Goal: Task Accomplishment & Management: Use online tool/utility

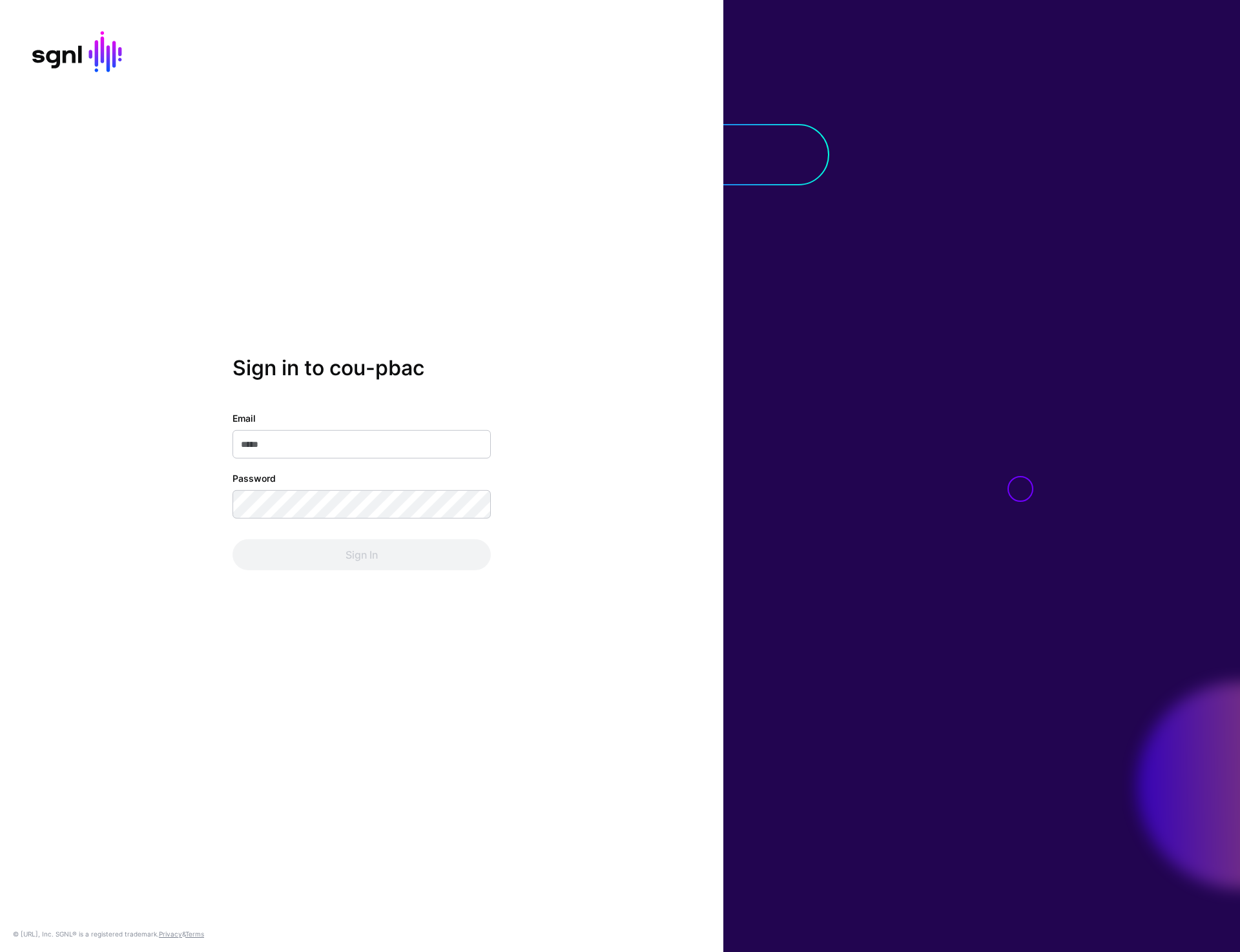
click at [508, 324] on div "Sign in to cou-pbac Email Password Sign In © [URL], Inc. SGNL® is a registered …" at bounding box center [362, 476] width 724 height 952
click at [349, 442] on input "Email" at bounding box center [362, 444] width 258 height 28
type input "**********"
click at [372, 557] on button "Sign In" at bounding box center [362, 555] width 258 height 31
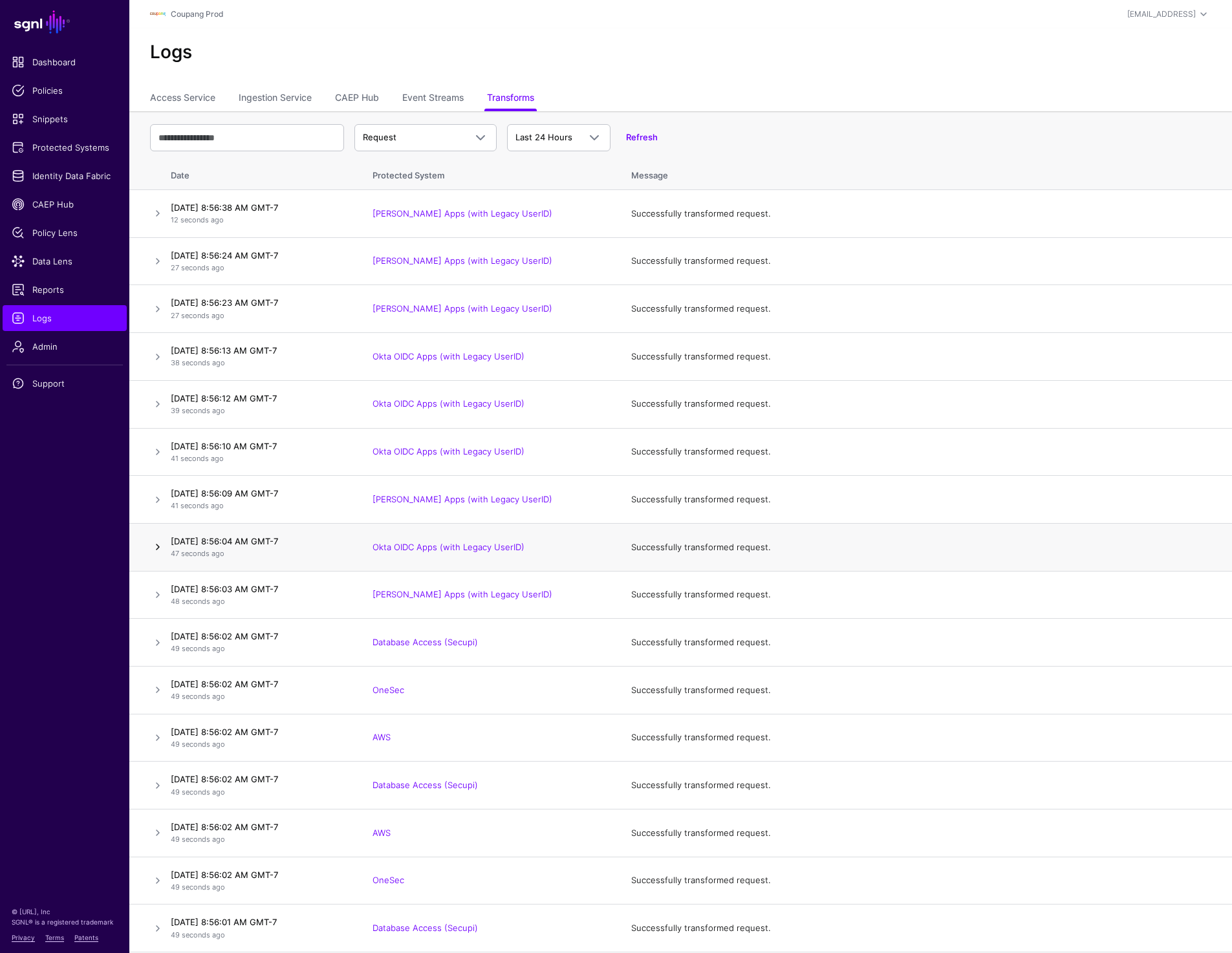
click at [155, 550] on link at bounding box center [158, 547] width 15 height 15
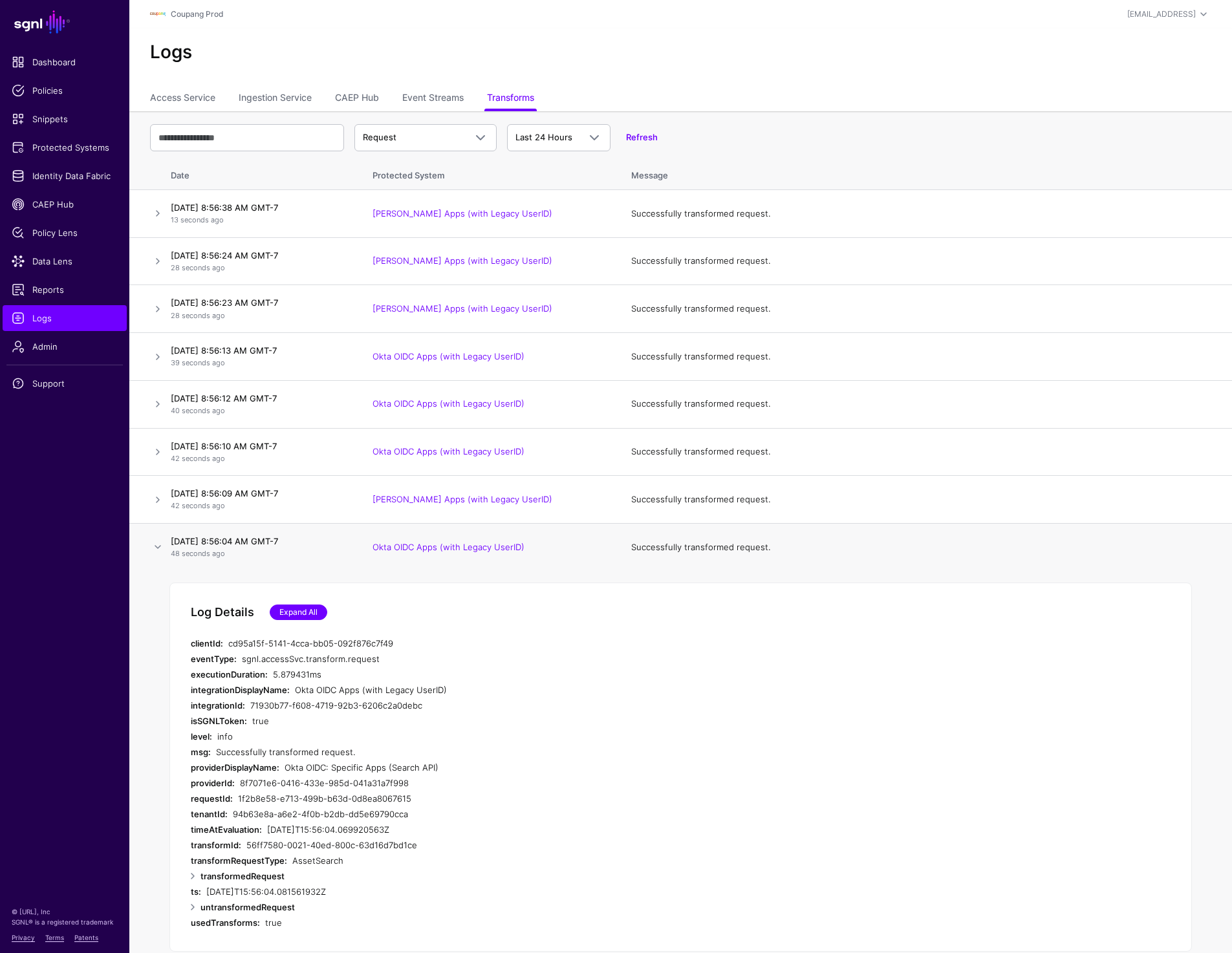
click at [293, 611] on link "Expand All" at bounding box center [299, 612] width 58 height 15
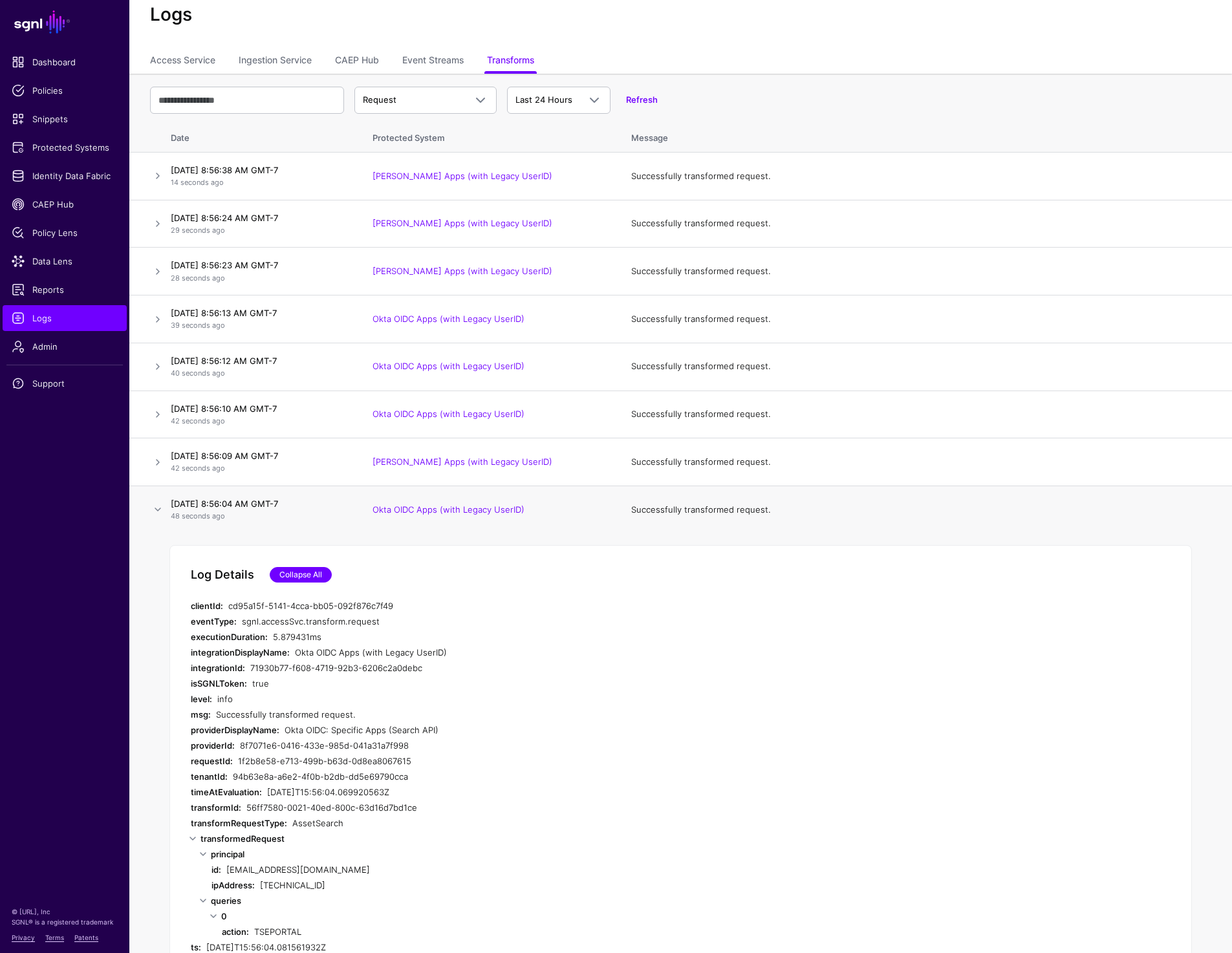
scroll to position [39, 0]
click at [155, 507] on link at bounding box center [158, 508] width 15 height 15
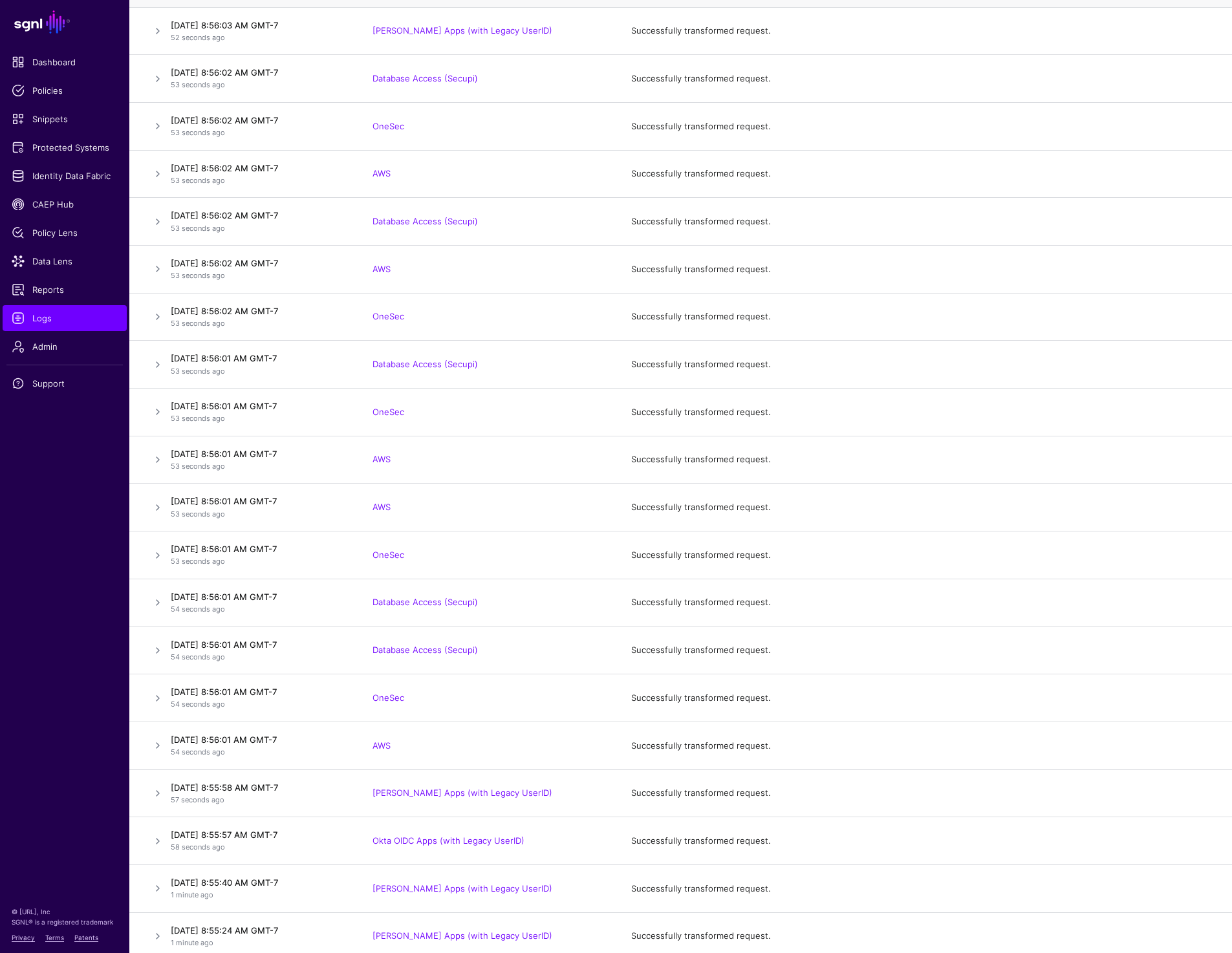
scroll to position [589, 0]
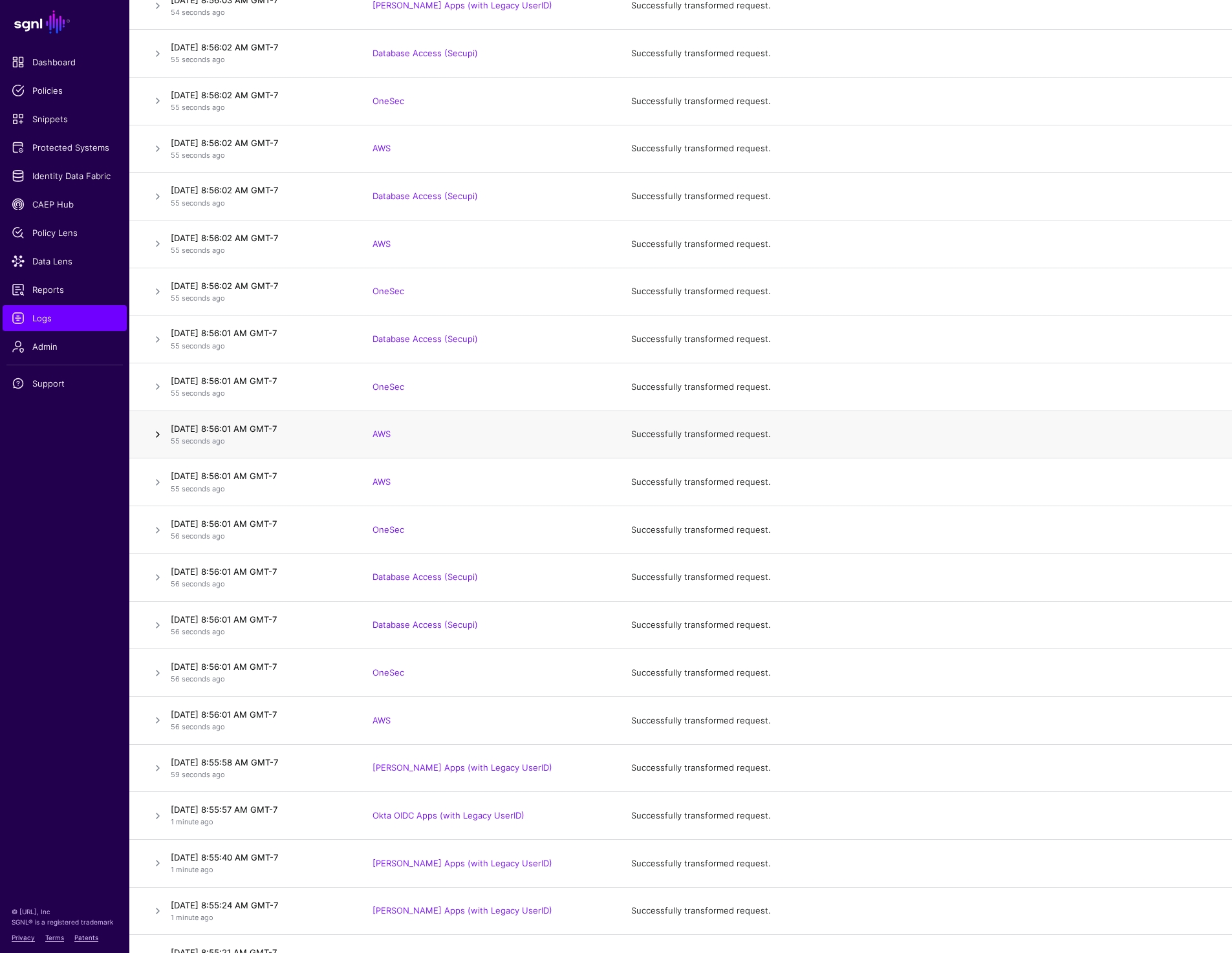
click at [155, 436] on link at bounding box center [158, 434] width 15 height 15
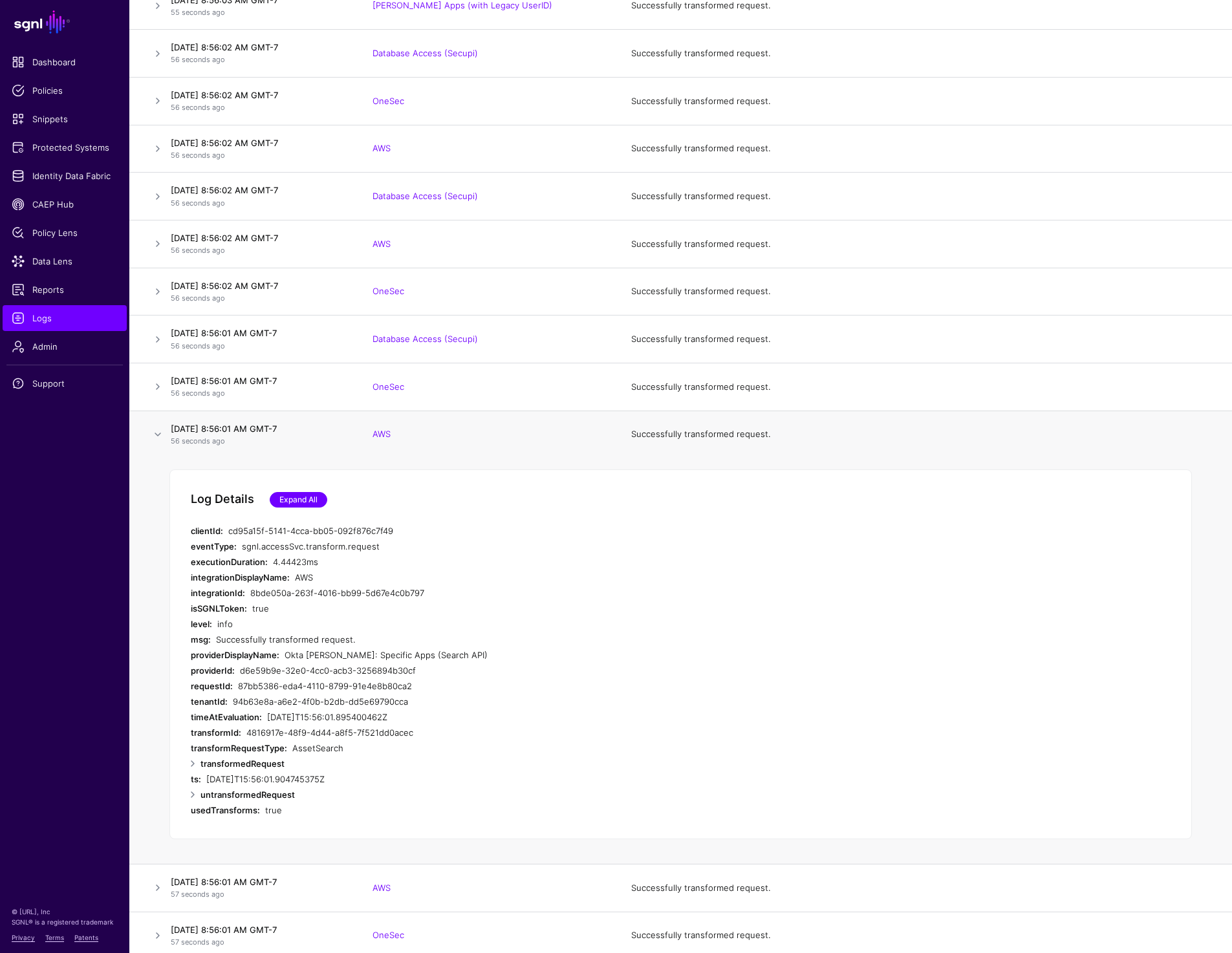
click at [312, 501] on link "Expand All" at bounding box center [299, 499] width 58 height 15
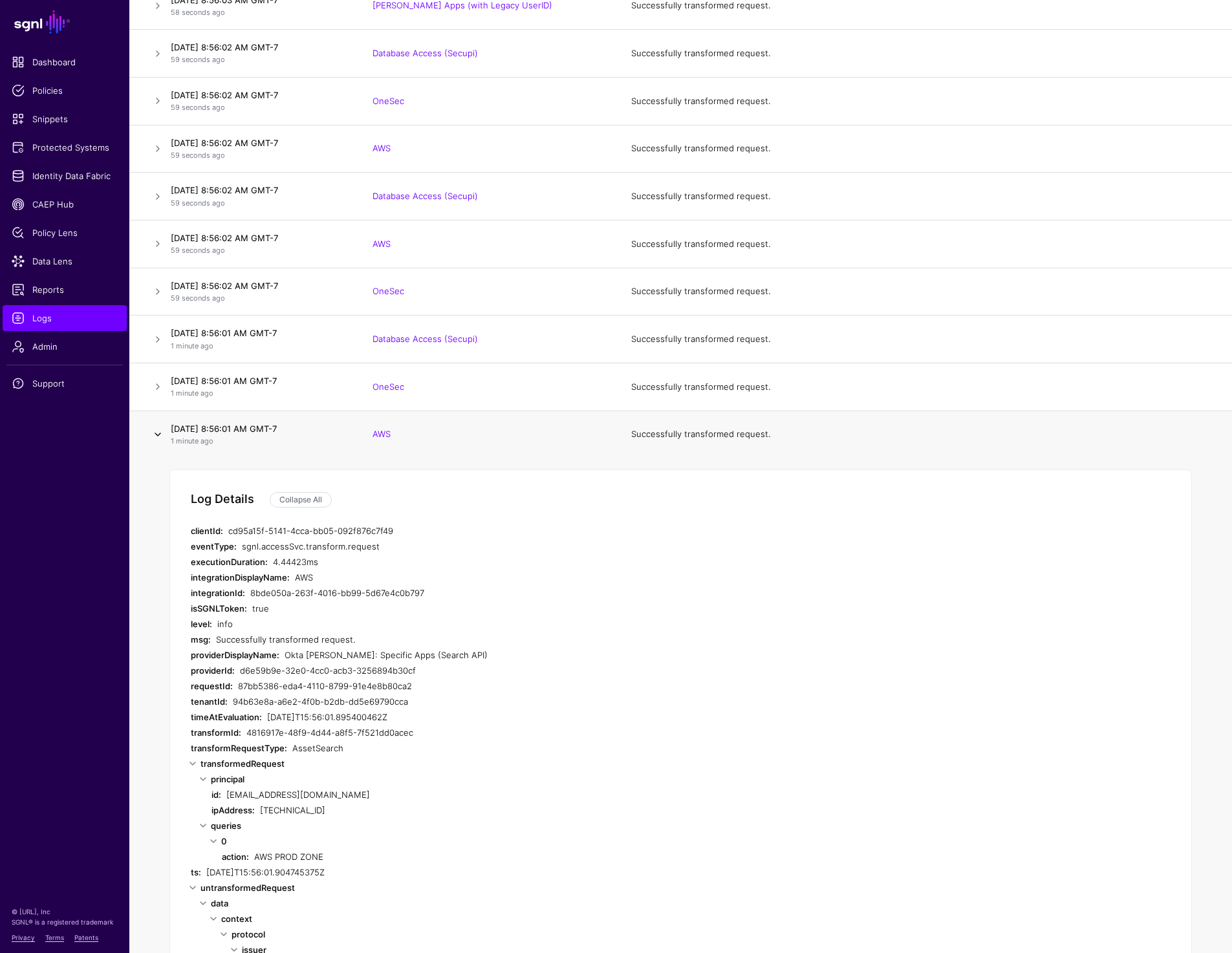
click at [153, 435] on link at bounding box center [158, 434] width 15 height 15
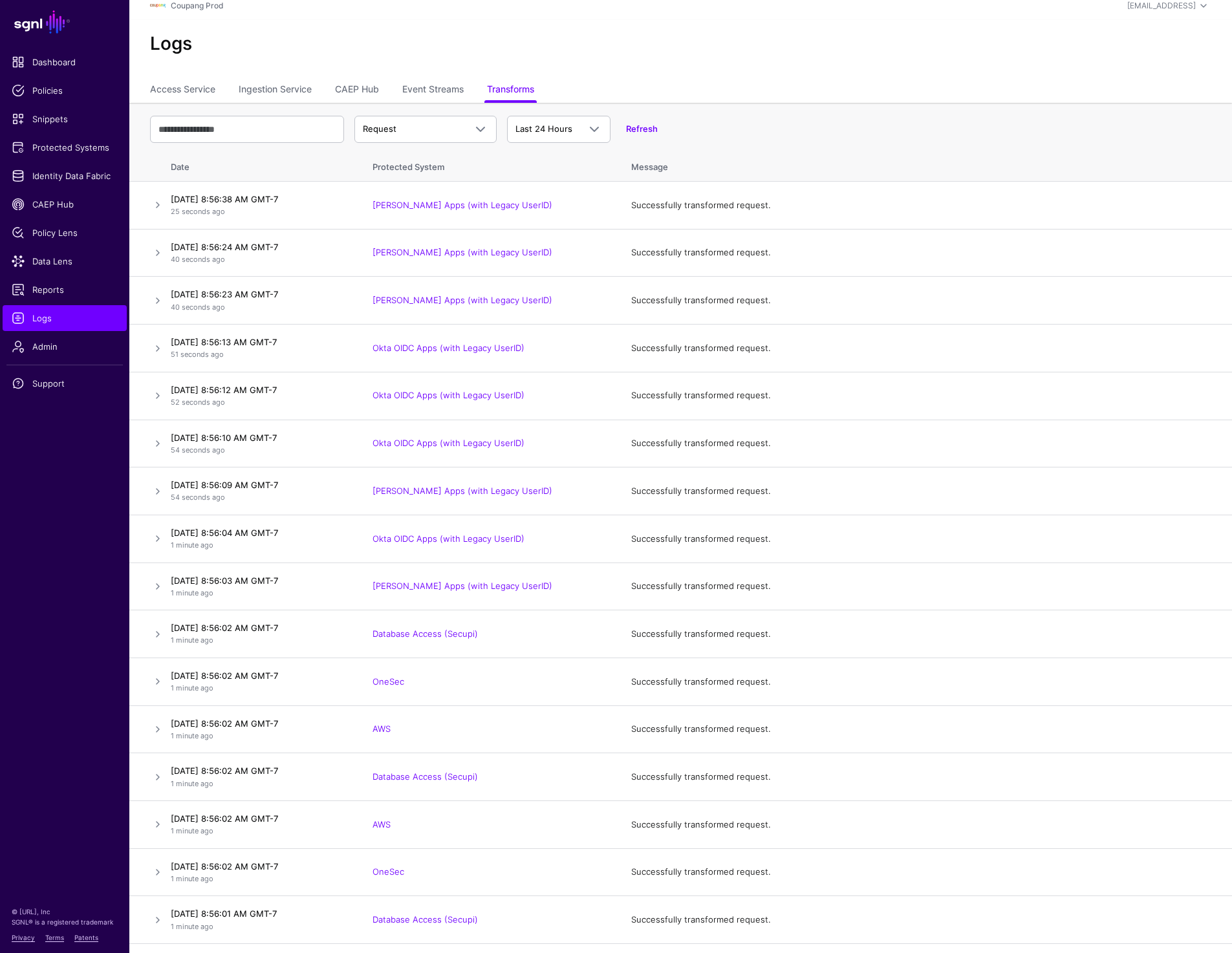
scroll to position [0, 0]
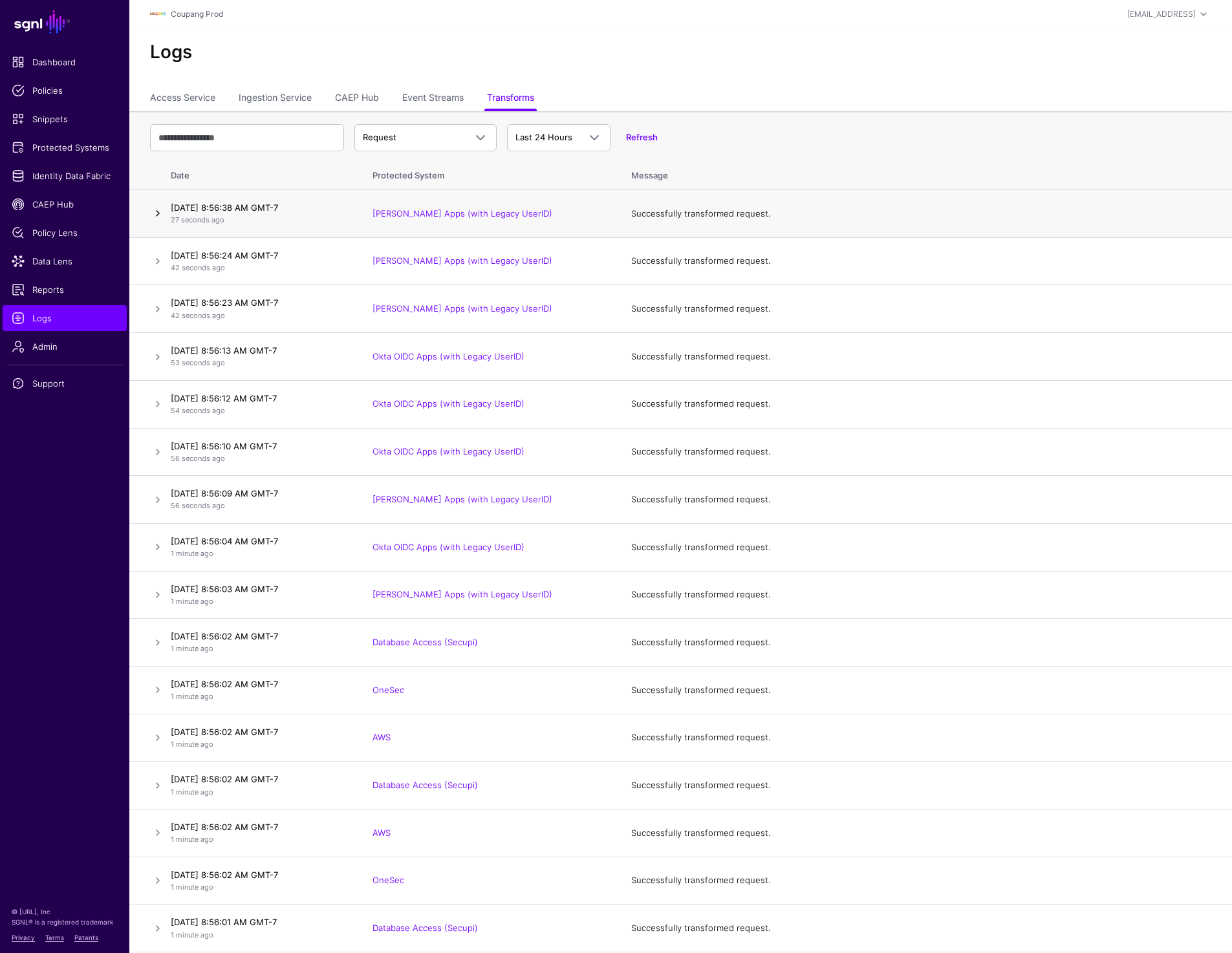
click at [155, 214] on link at bounding box center [158, 213] width 15 height 15
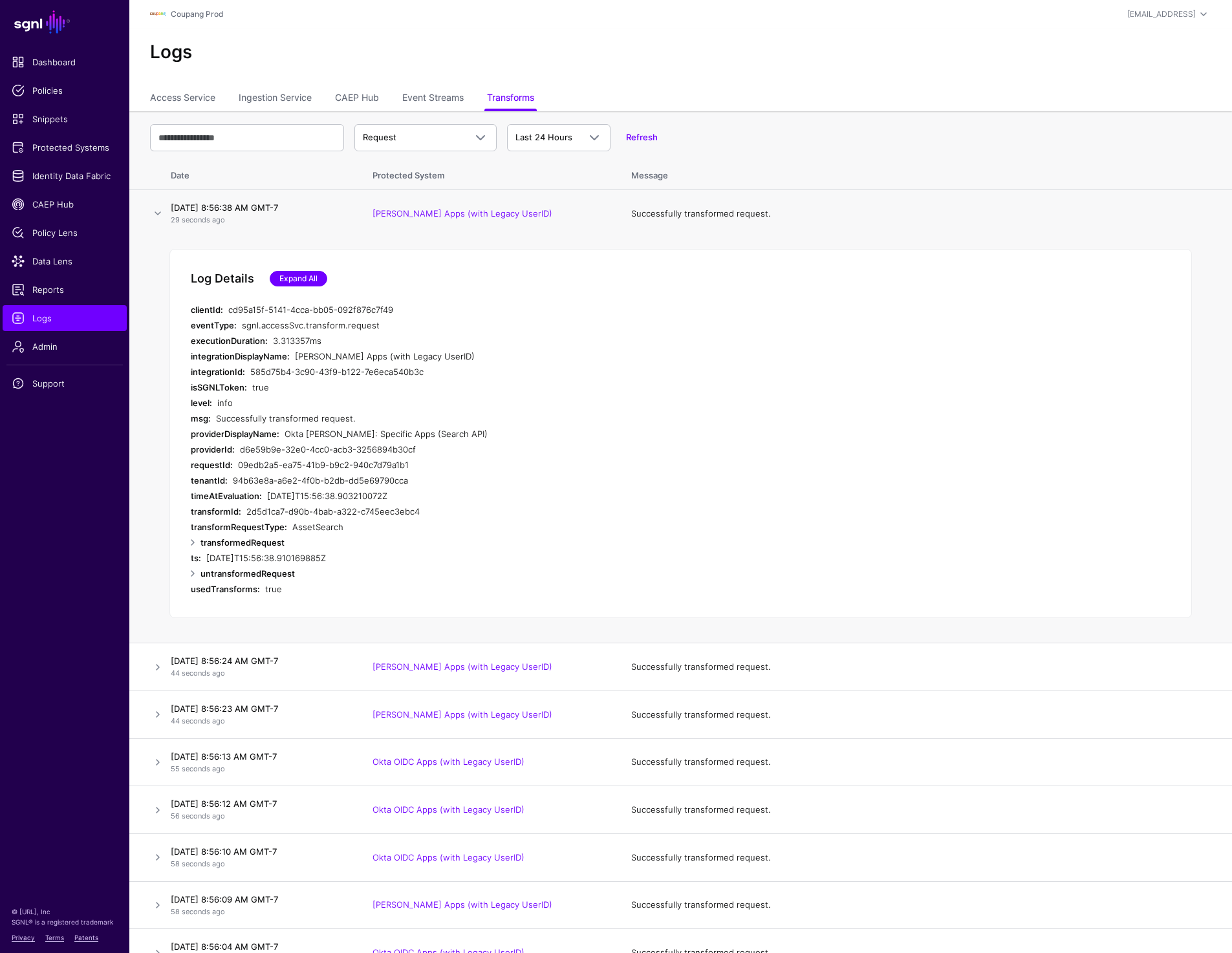
click at [293, 277] on link "Expand All" at bounding box center [299, 278] width 58 height 15
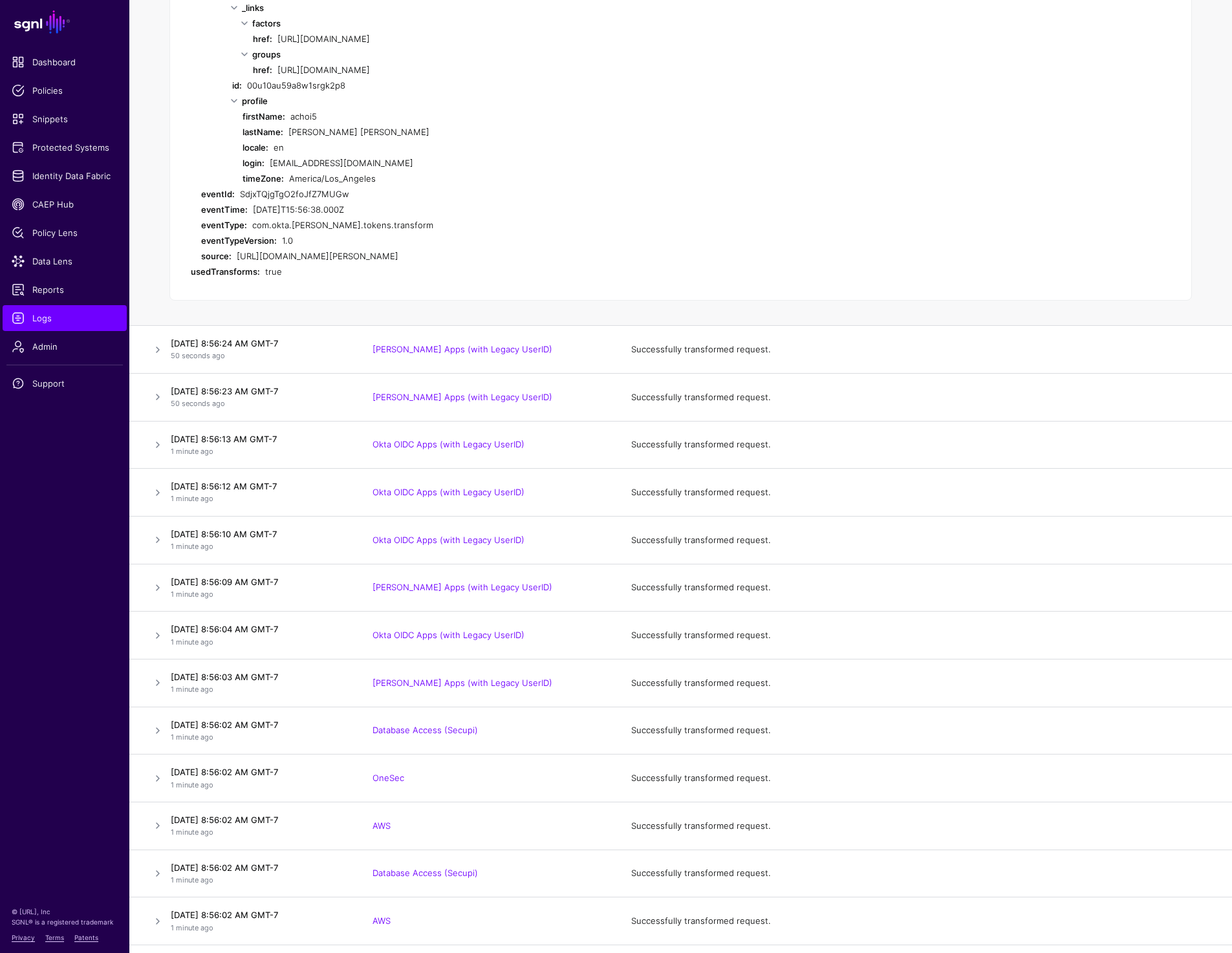
scroll to position [2597, 0]
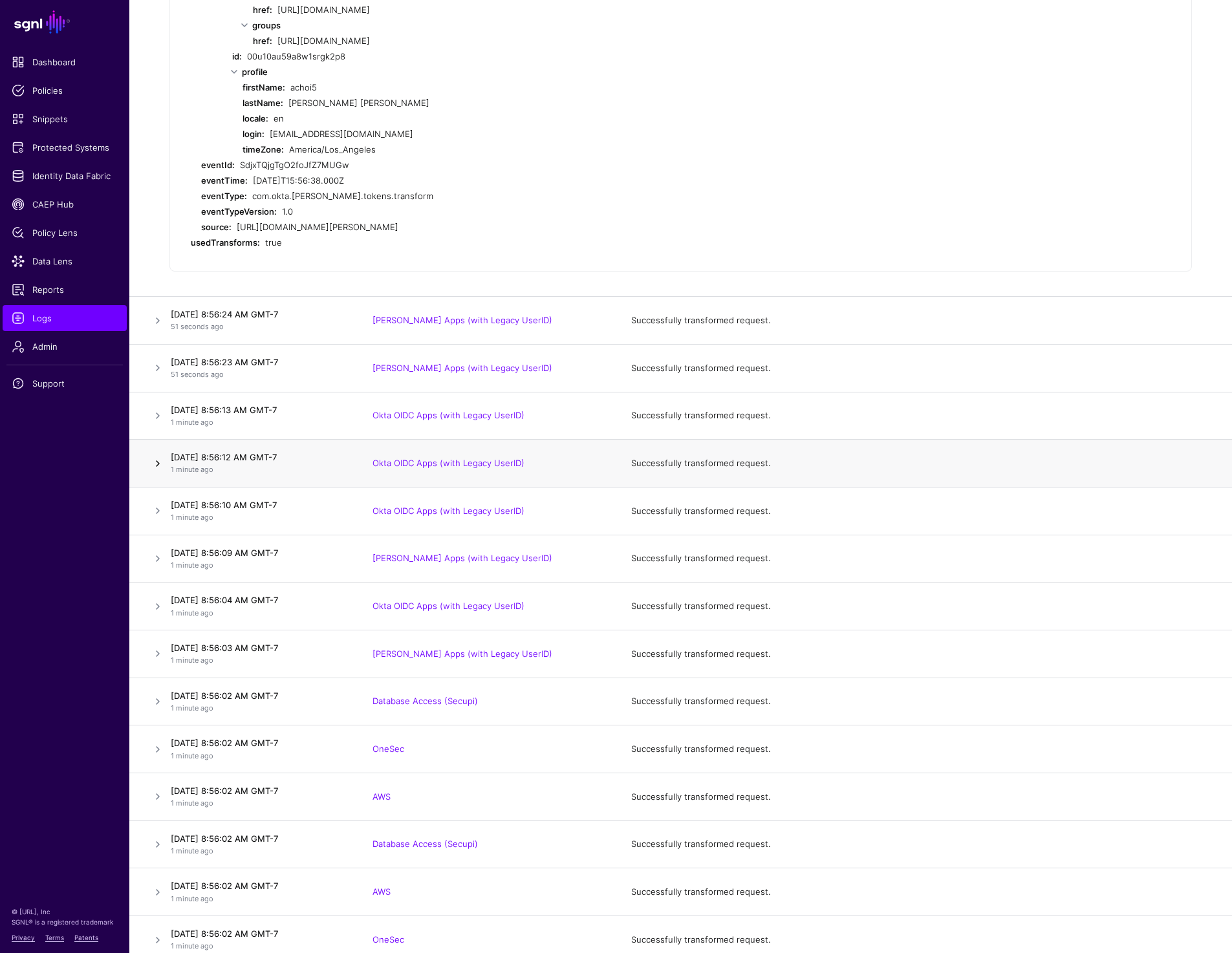
click at [153, 471] on link at bounding box center [158, 463] width 15 height 15
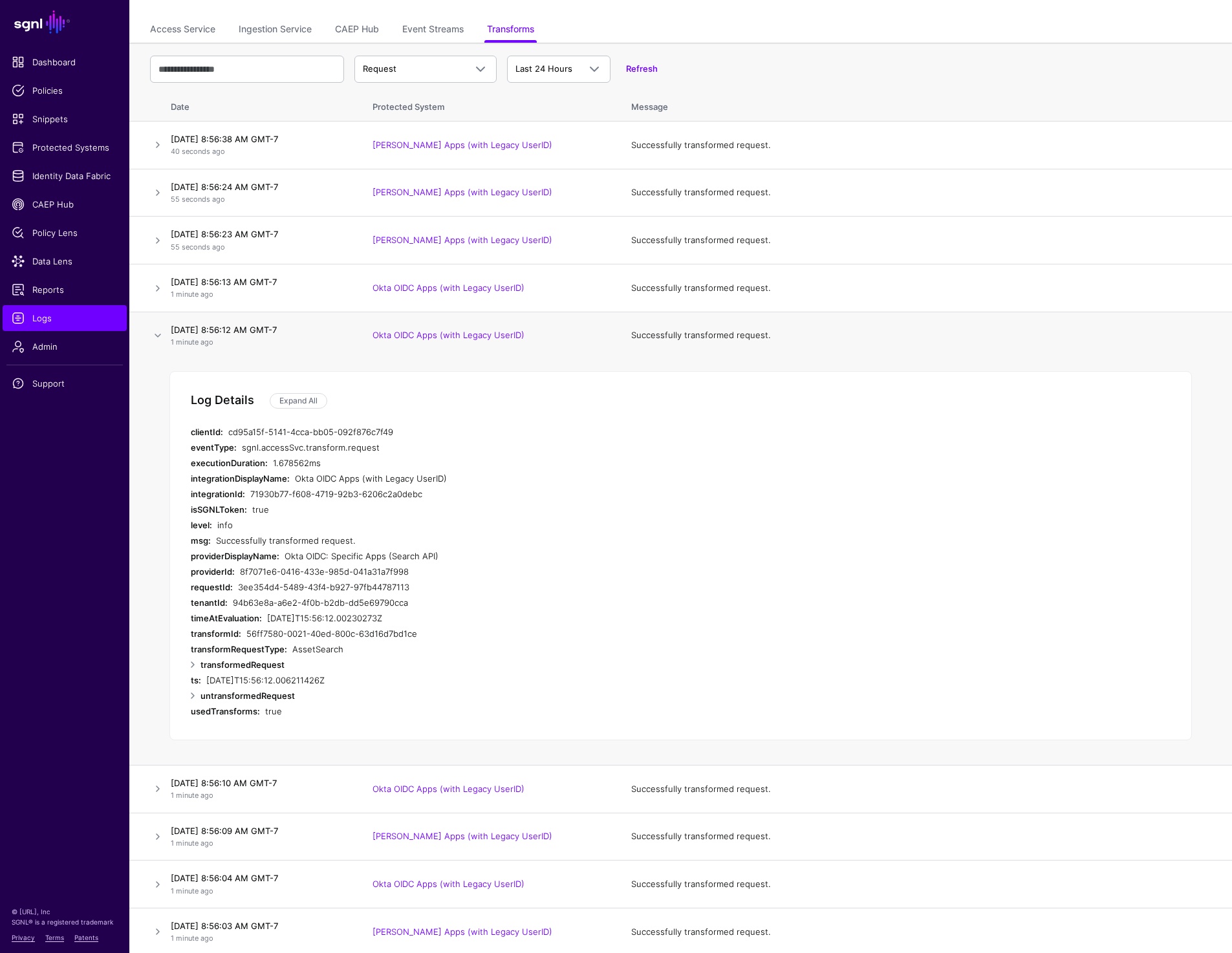
scroll to position [106, 0]
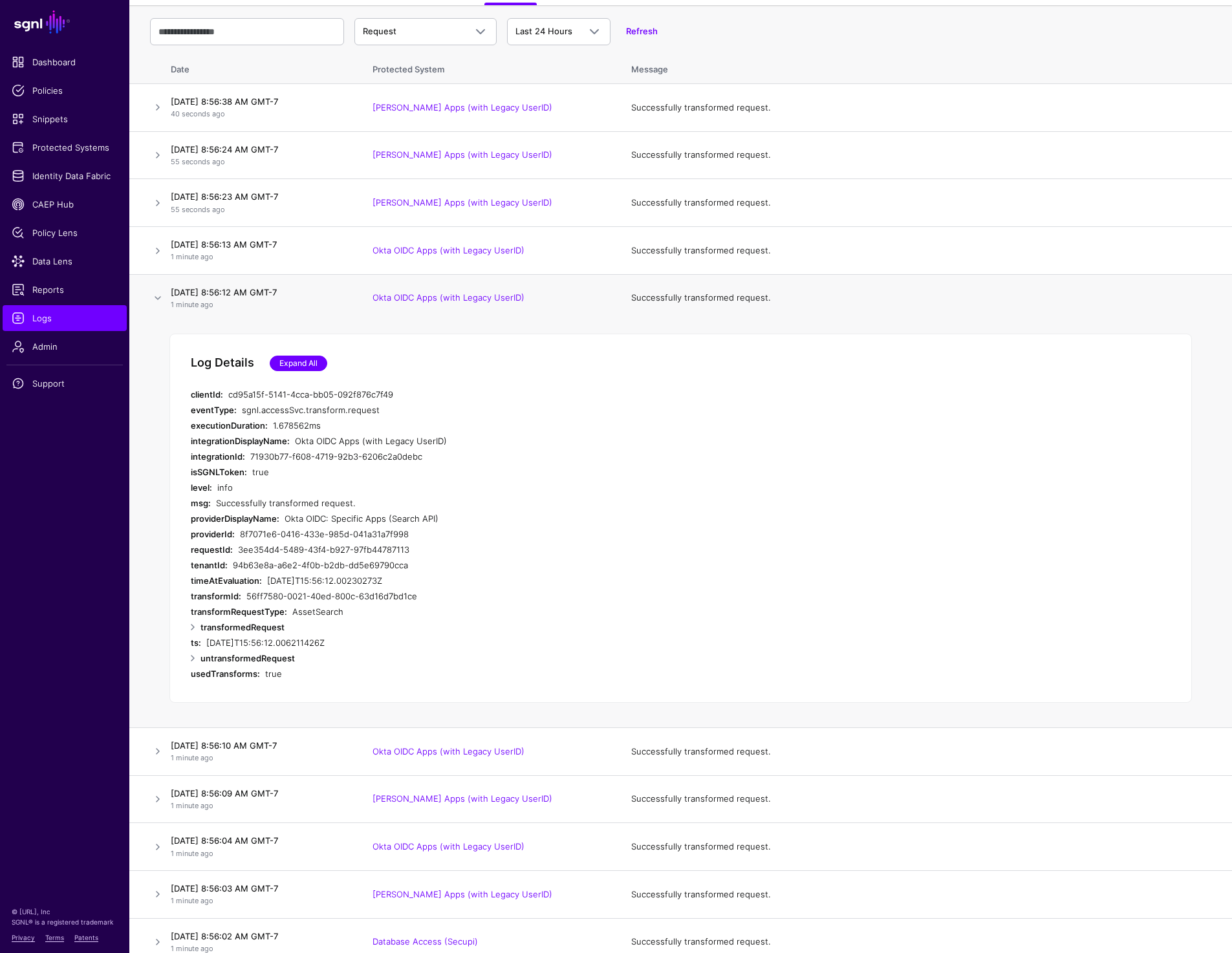
click at [309, 362] on link "Expand All" at bounding box center [299, 363] width 58 height 15
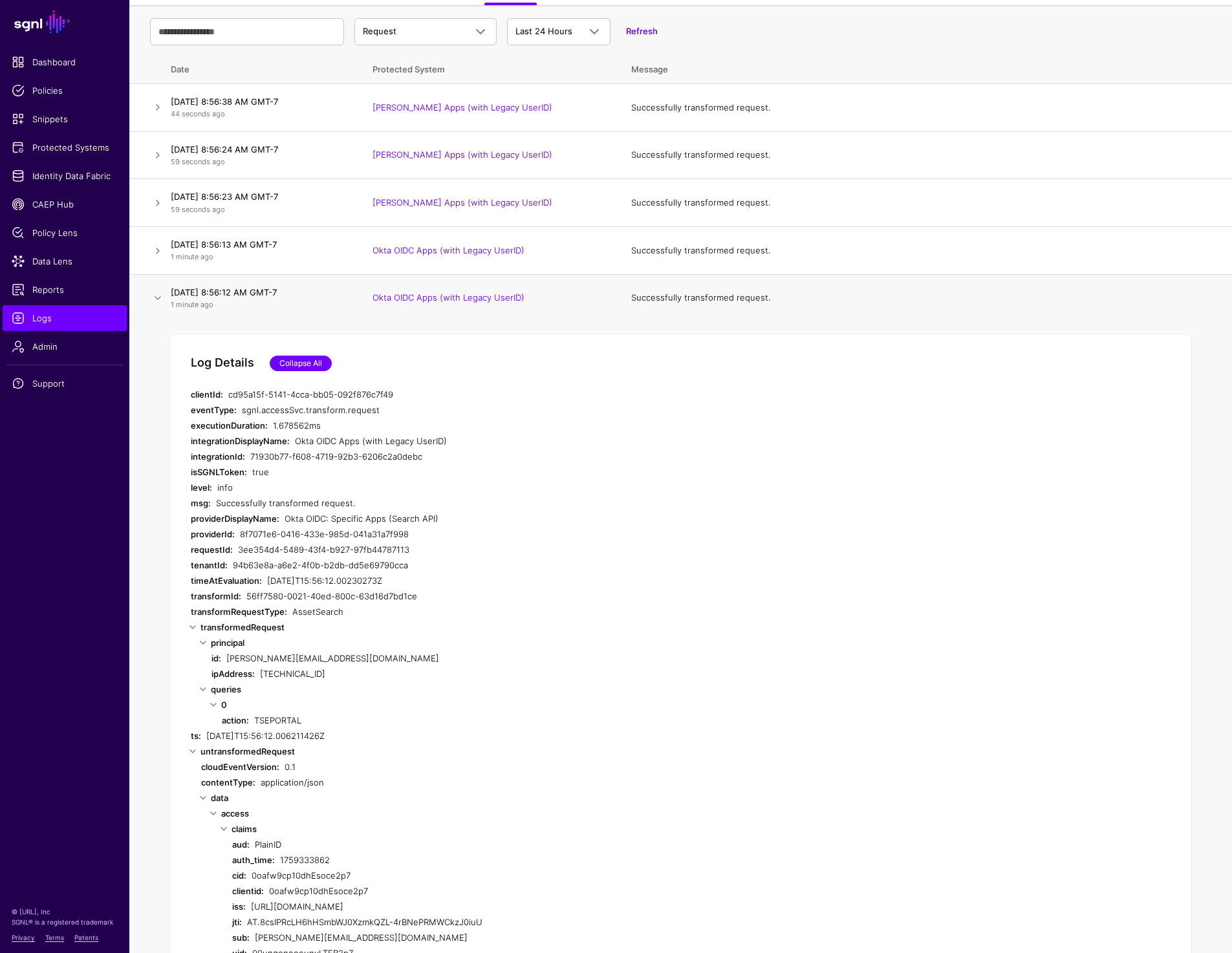
scroll to position [0, 0]
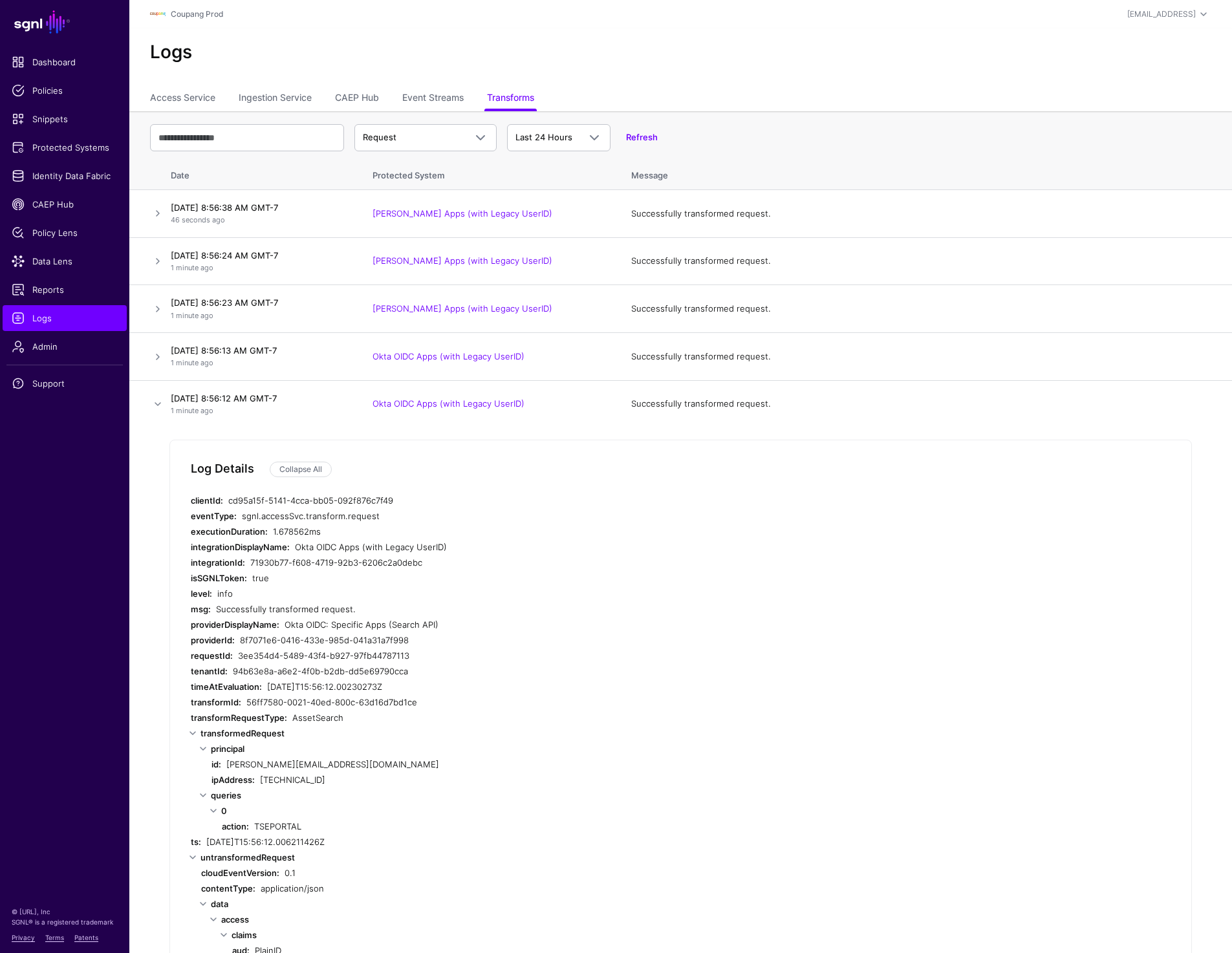
click at [328, 23] on header "Coupang Prod prashant+readonly@sgnl.ai Prashant Nadarajan (READ ONLY) prashant+…" at bounding box center [680, 14] width 1103 height 28
click at [833, 56] on h2 "Logs" at bounding box center [681, 53] width 1061 height 22
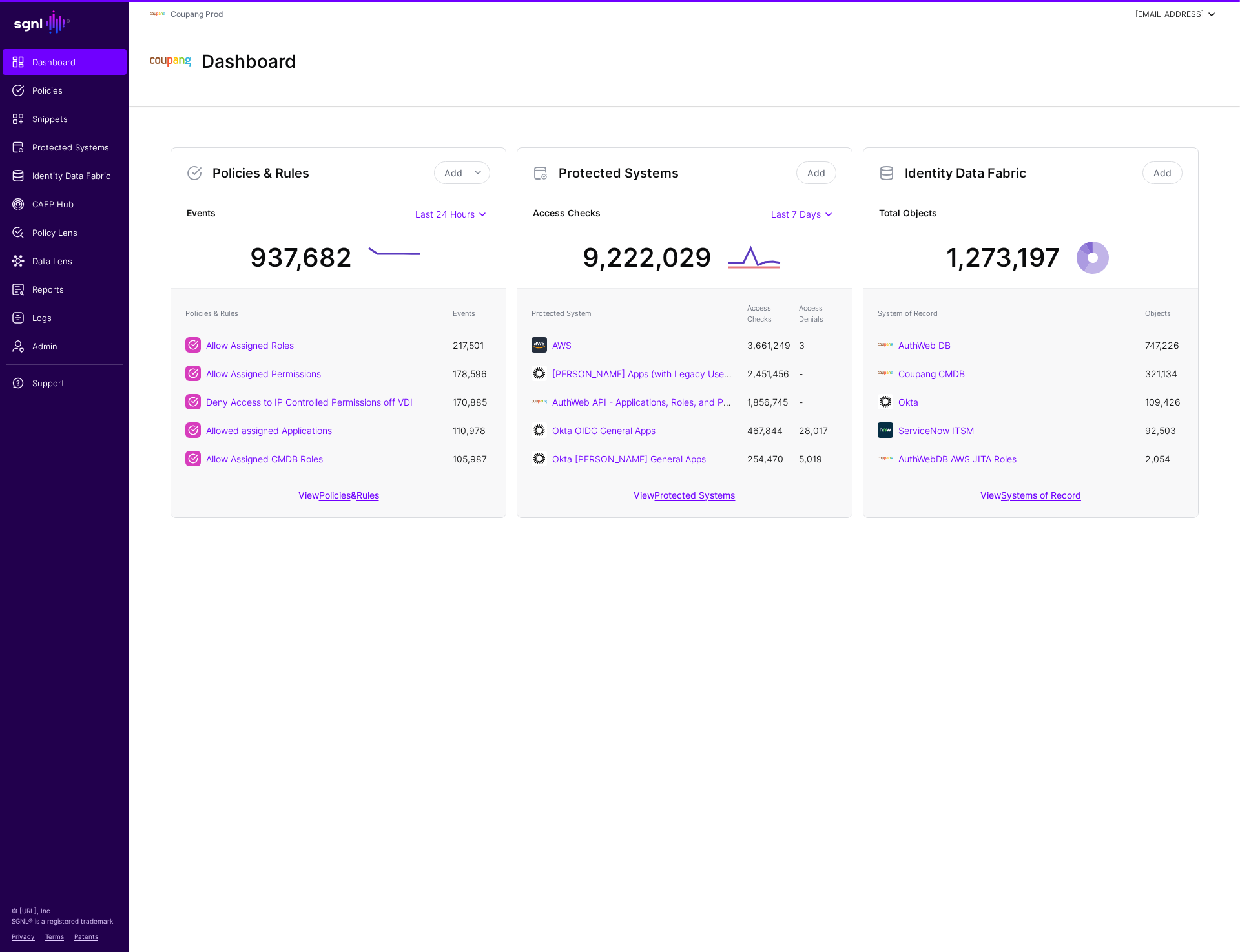
click at [1205, 14] on span at bounding box center [1212, 14] width 15 height 15
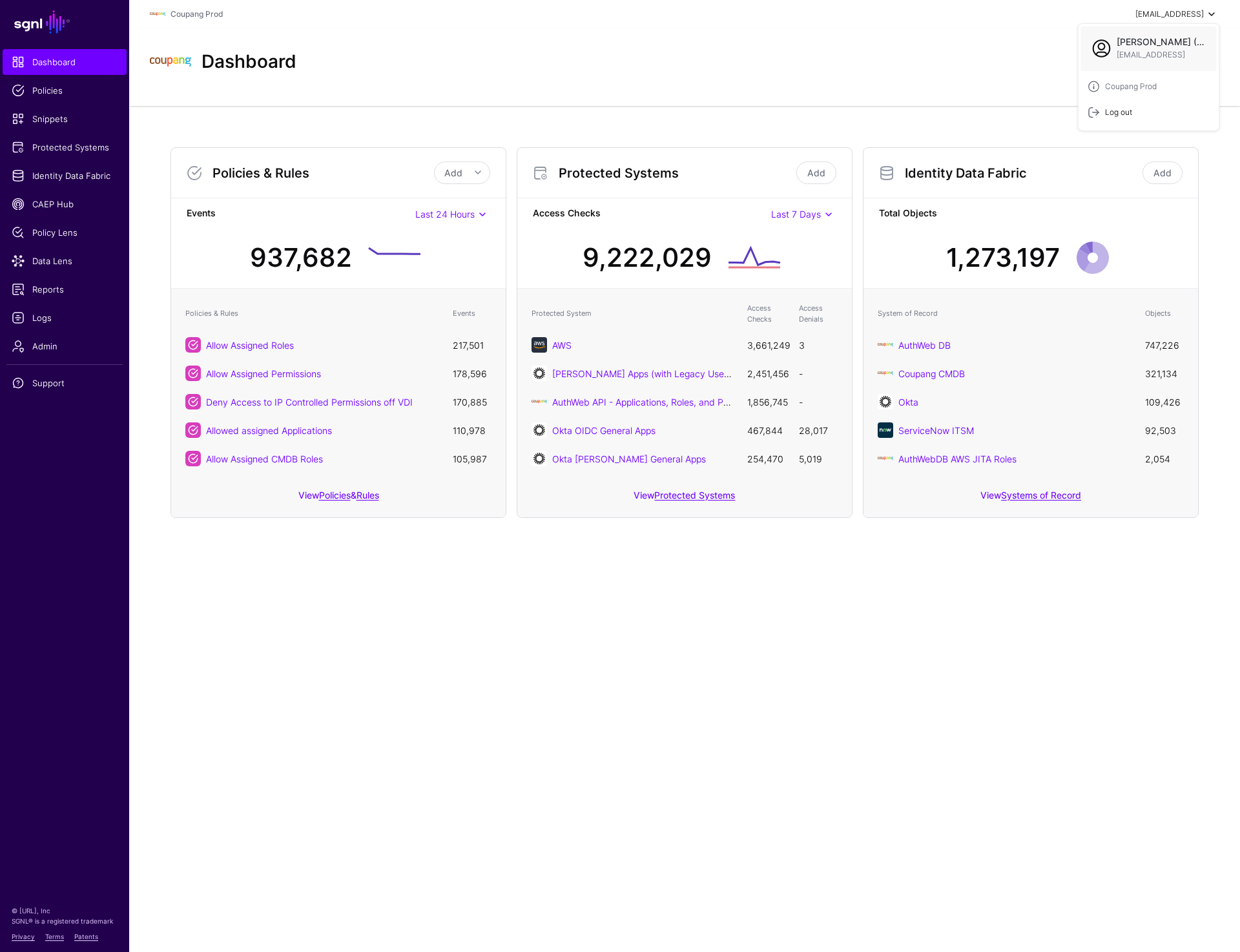
click at [1115, 114] on div "Log out" at bounding box center [1116, 112] width 32 height 12
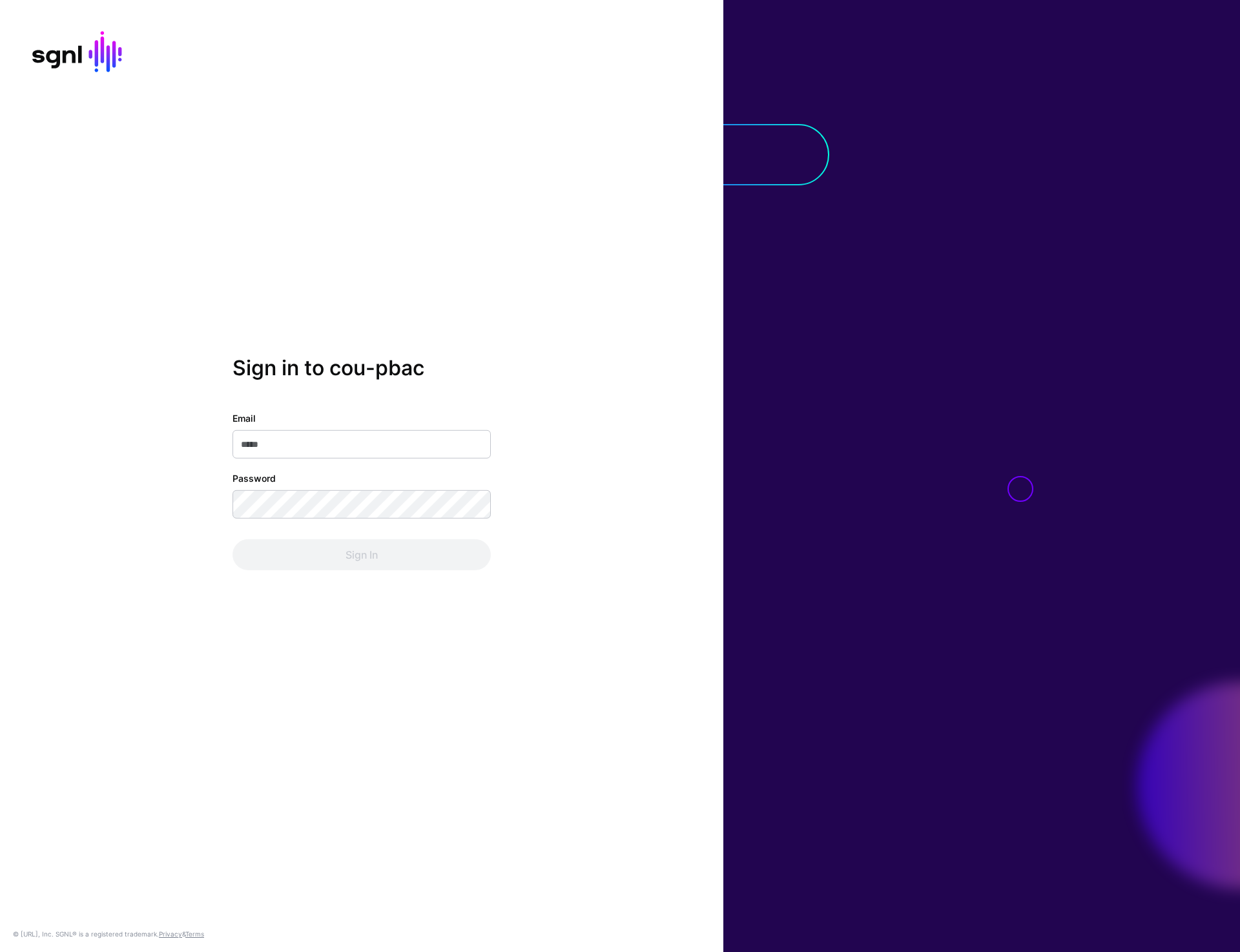
type input "**********"
click at [340, 544] on button "Sign In" at bounding box center [362, 555] width 258 height 31
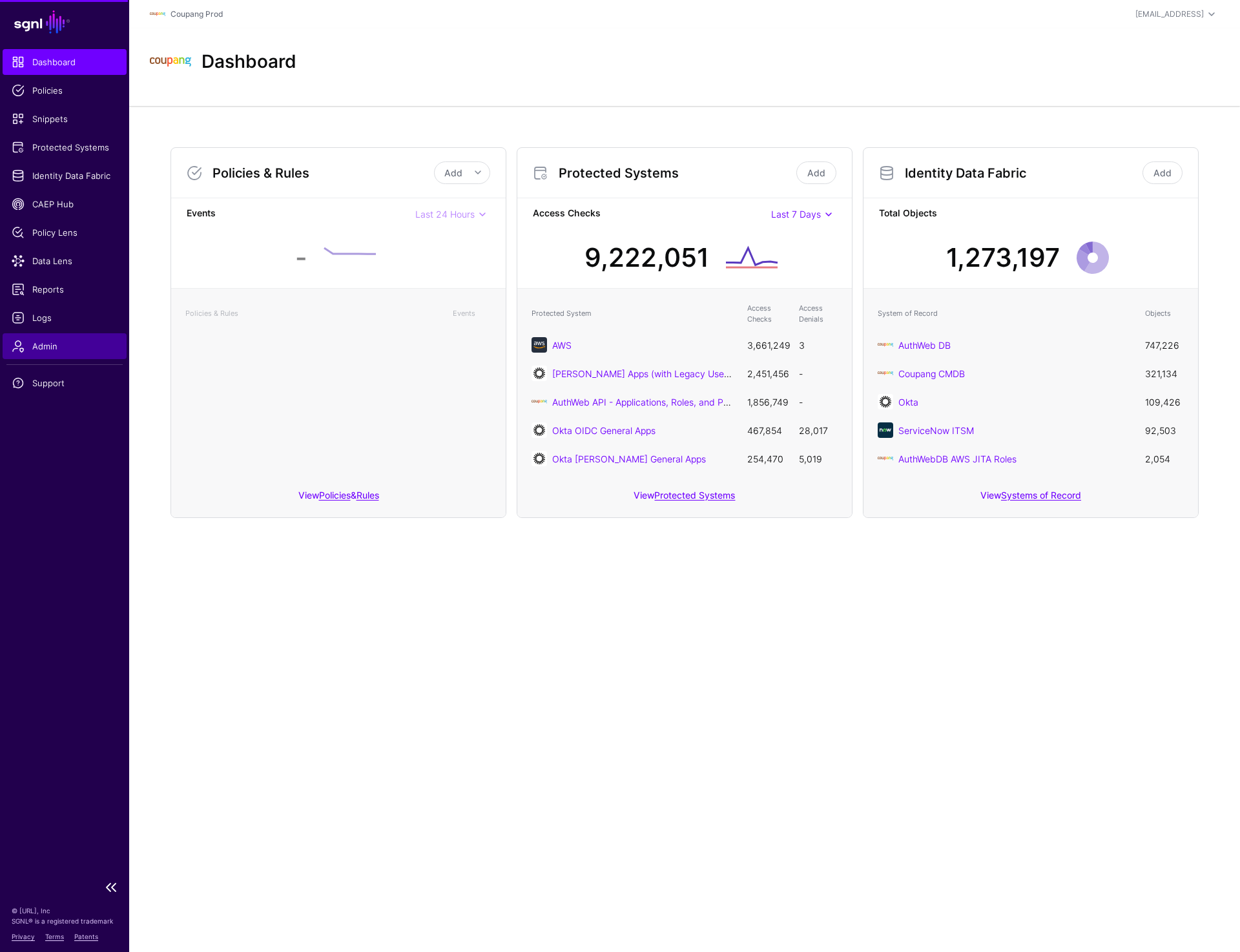
click at [42, 349] on span "Admin" at bounding box center [64, 346] width 106 height 13
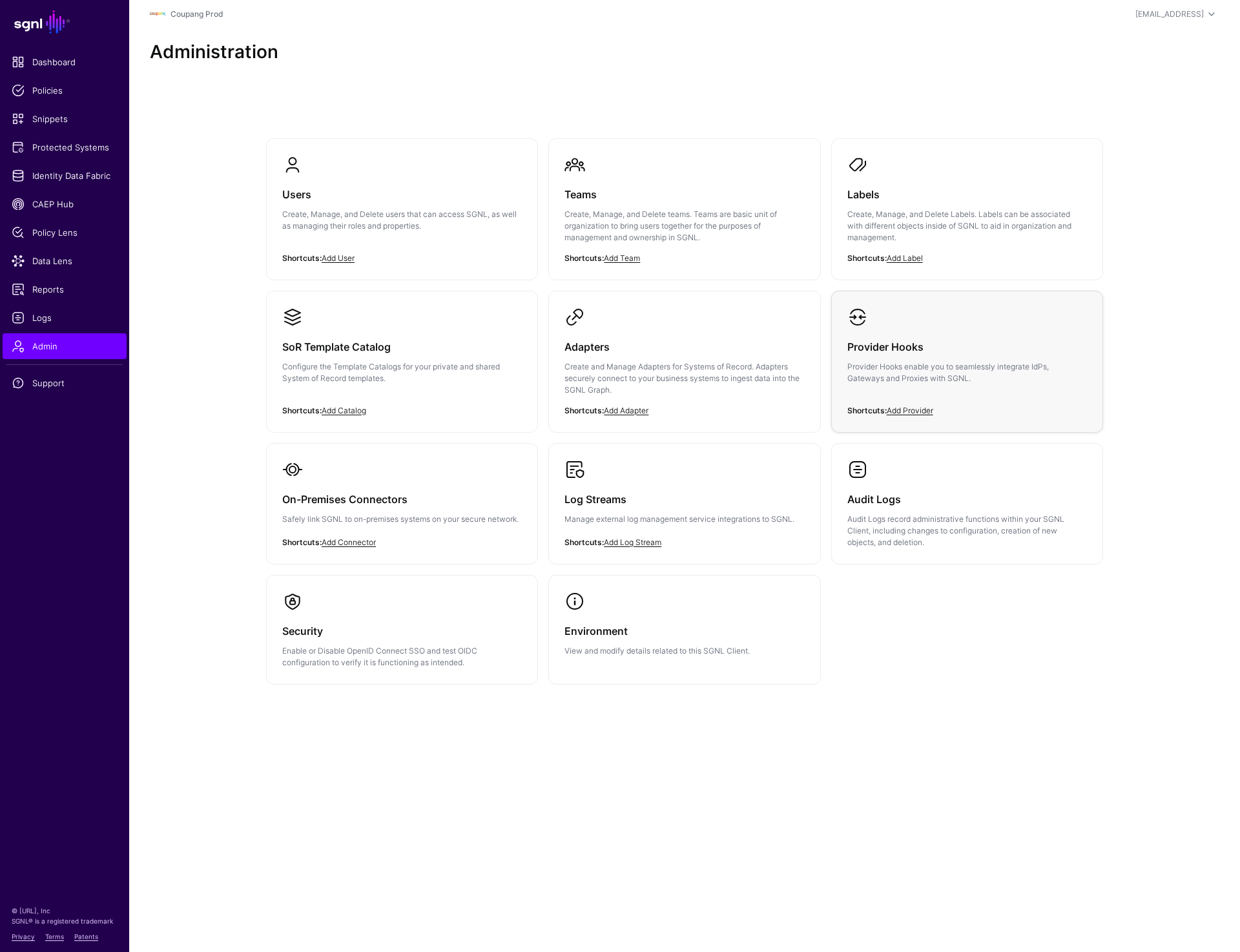
click at [849, 348] on h3 "Provider Hooks" at bounding box center [967, 346] width 240 height 18
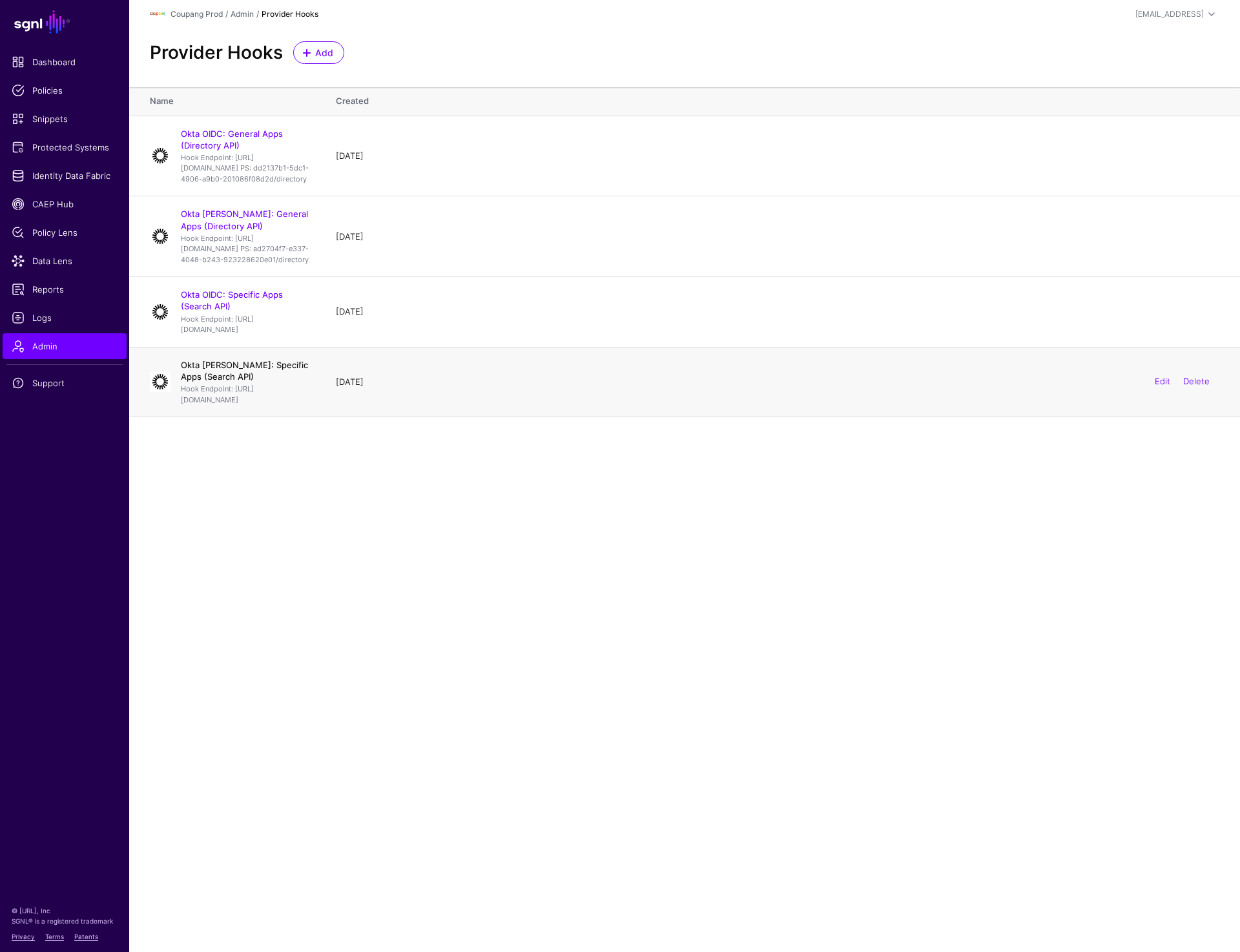
click at [242, 382] on link "Okta SAML: Specific Apps (Search API)" at bounding box center [244, 371] width 128 height 22
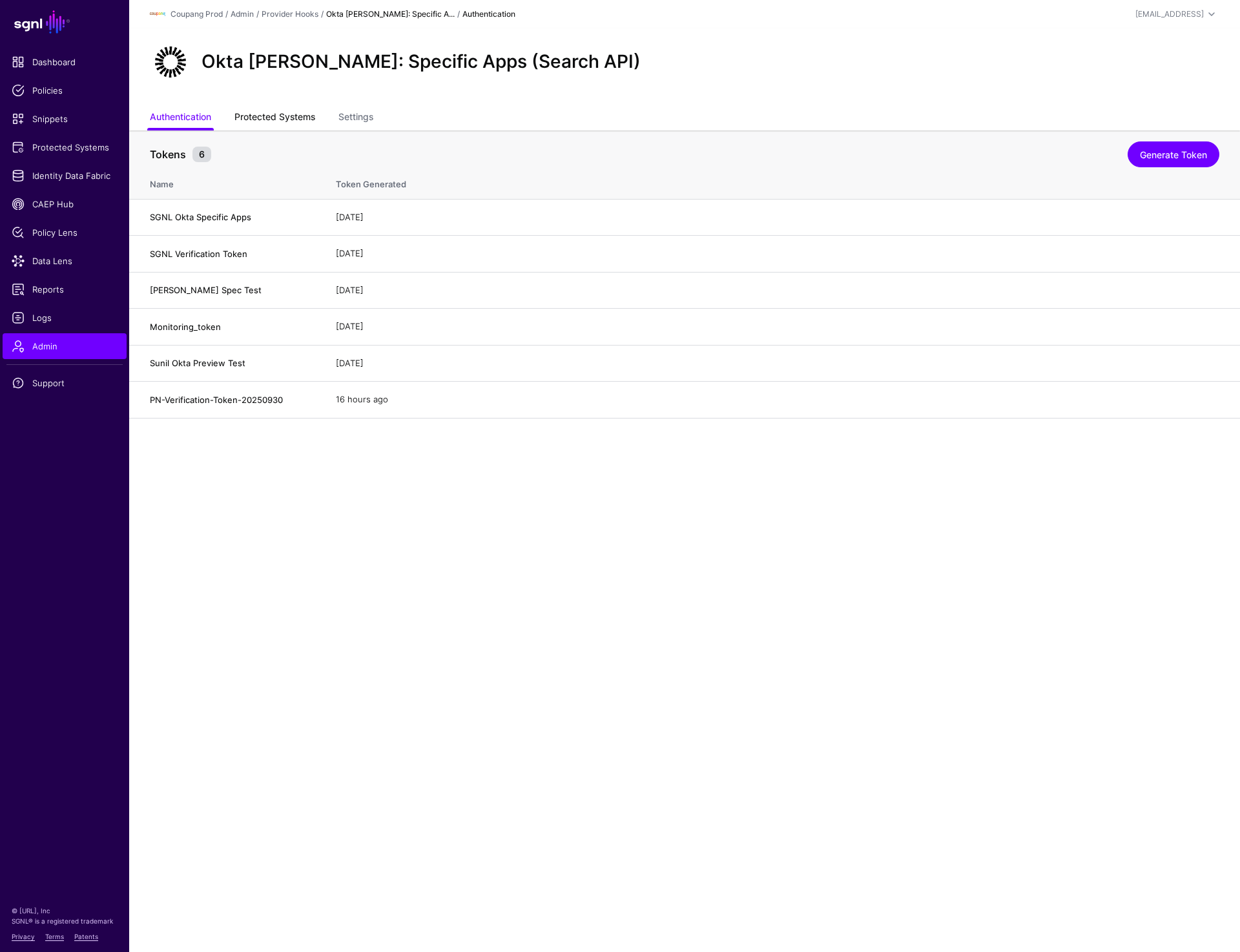
click at [274, 119] on link "Protected Systems" at bounding box center [275, 118] width 81 height 25
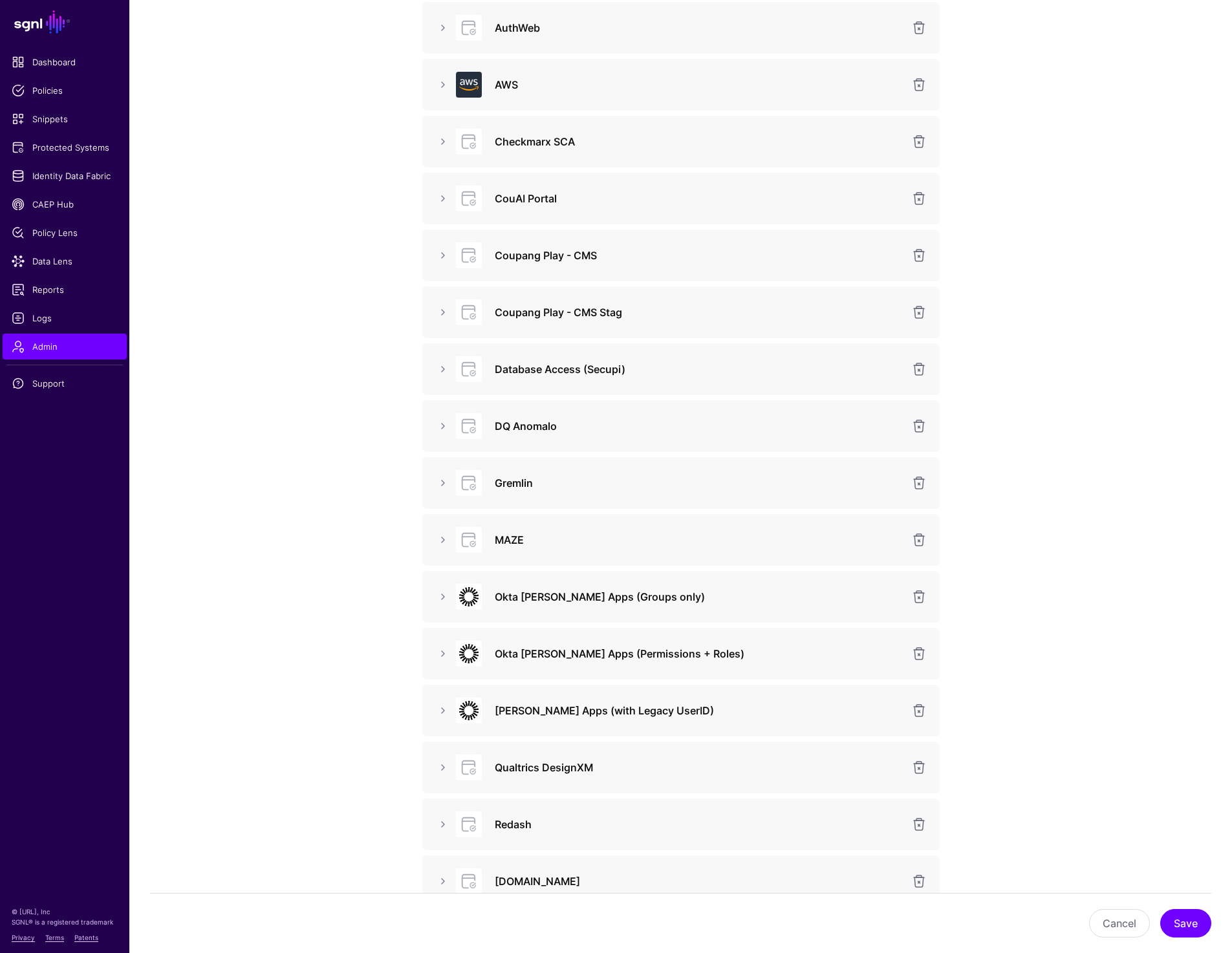
scroll to position [557, 0]
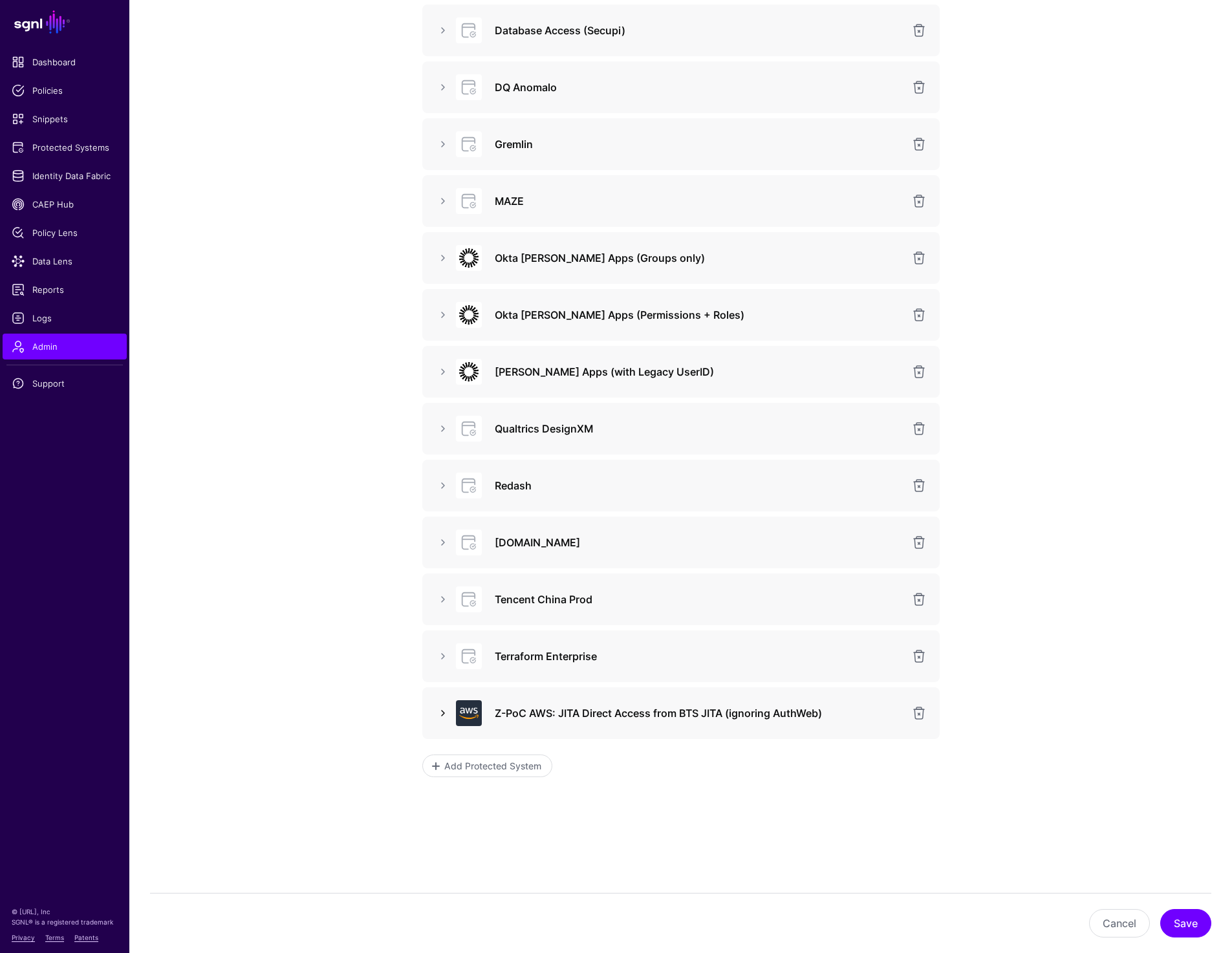
click at [440, 713] on link at bounding box center [442, 713] width 15 height 15
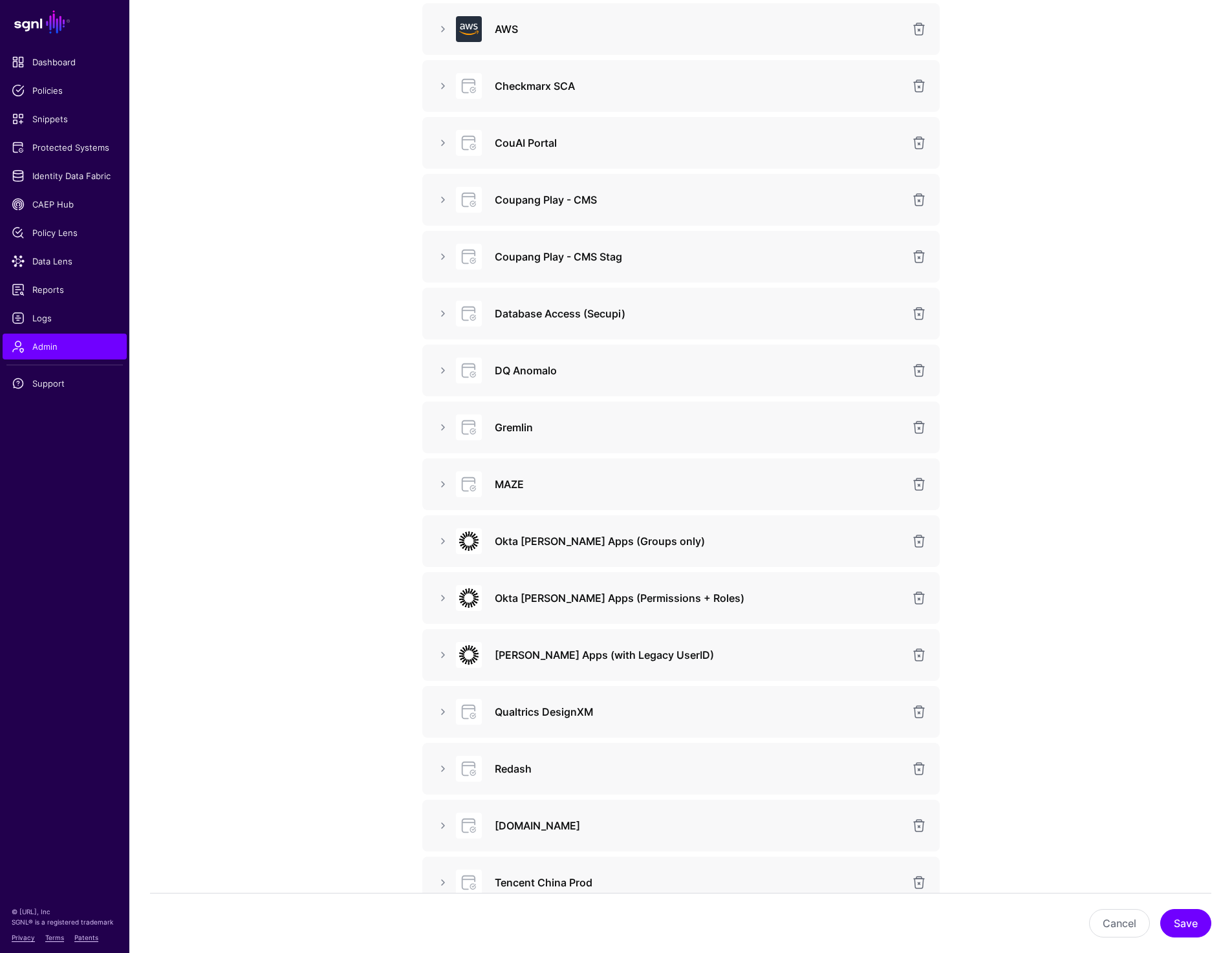
scroll to position [12, 0]
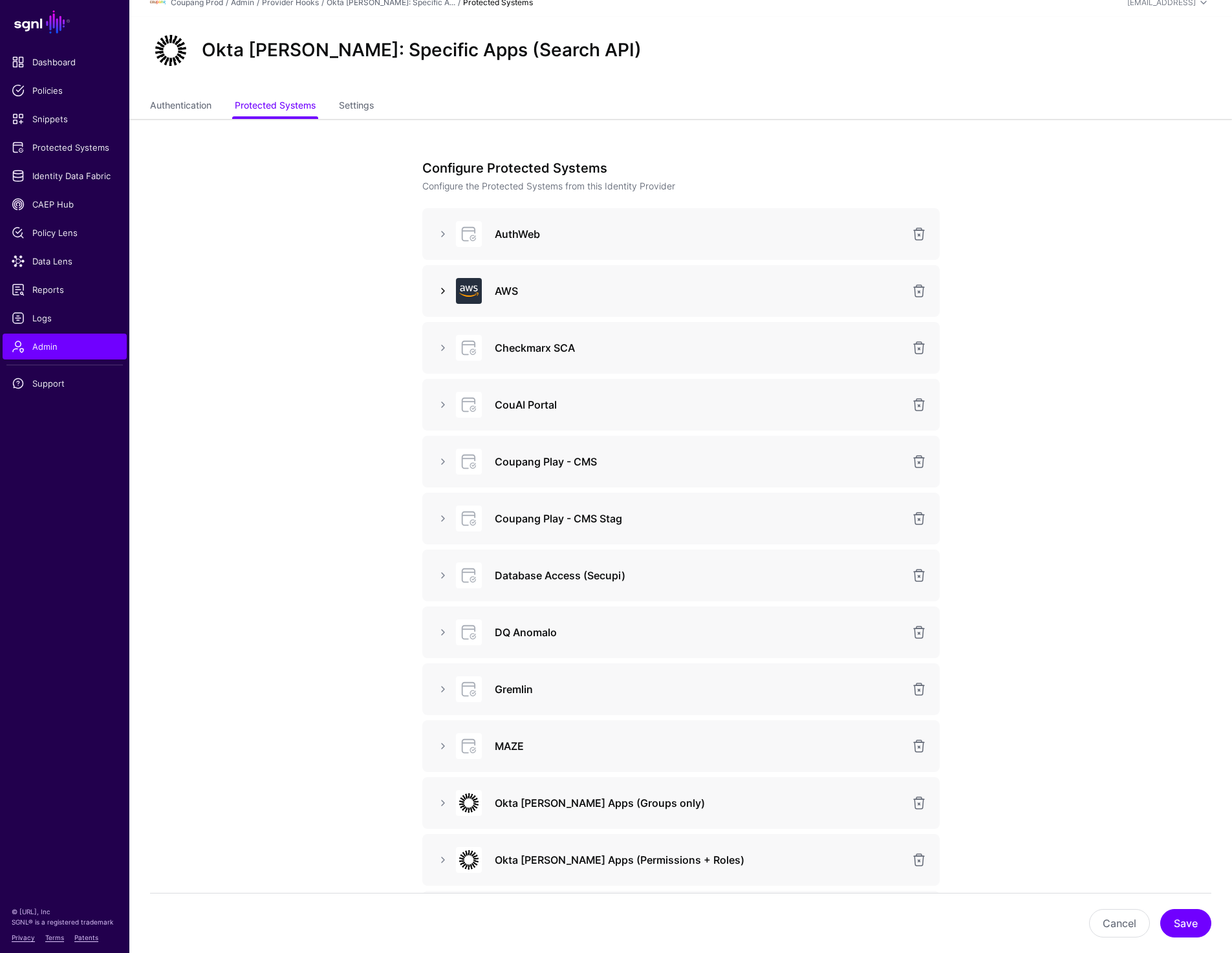
click at [437, 293] on link at bounding box center [442, 290] width 15 height 15
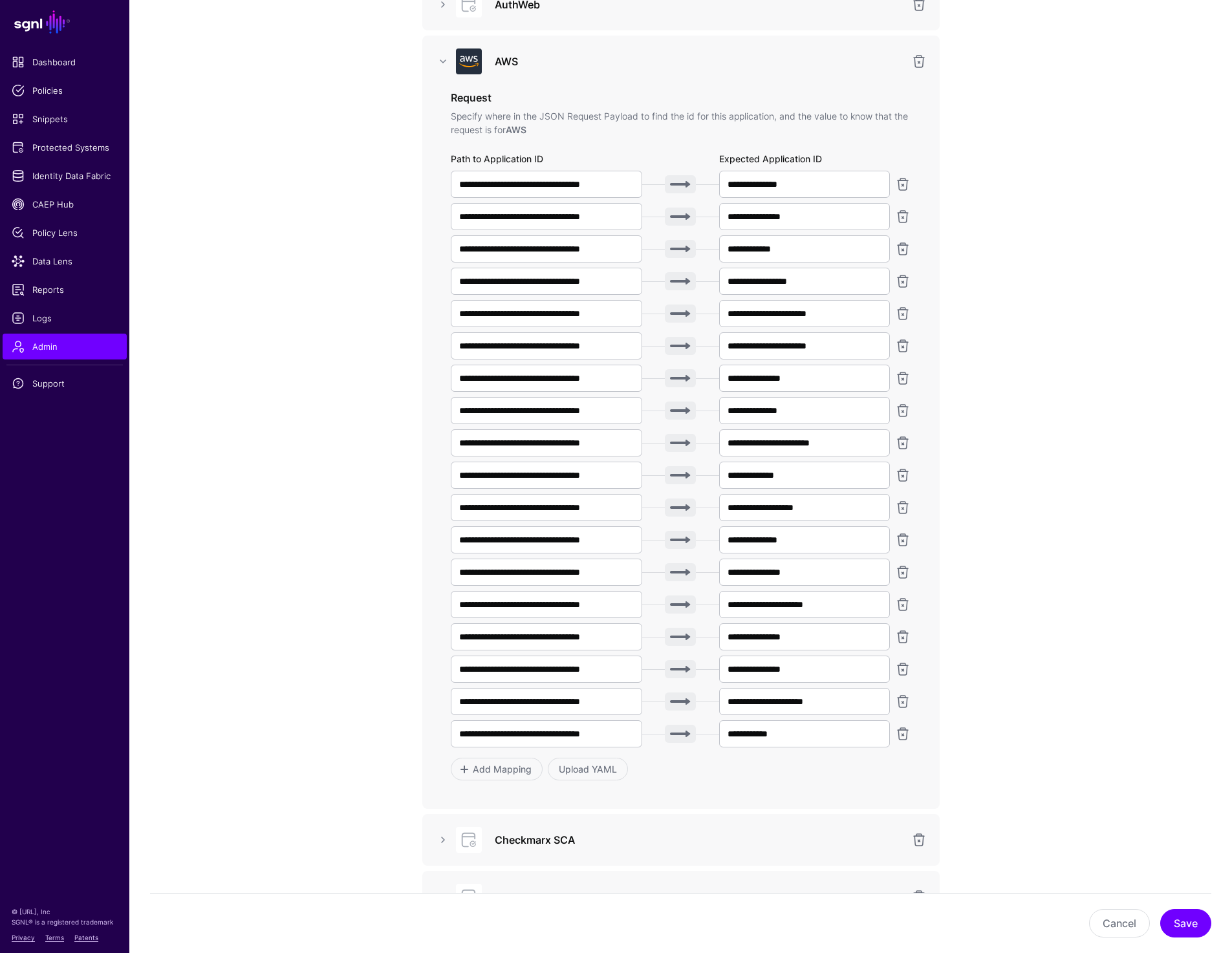
scroll to position [275, 0]
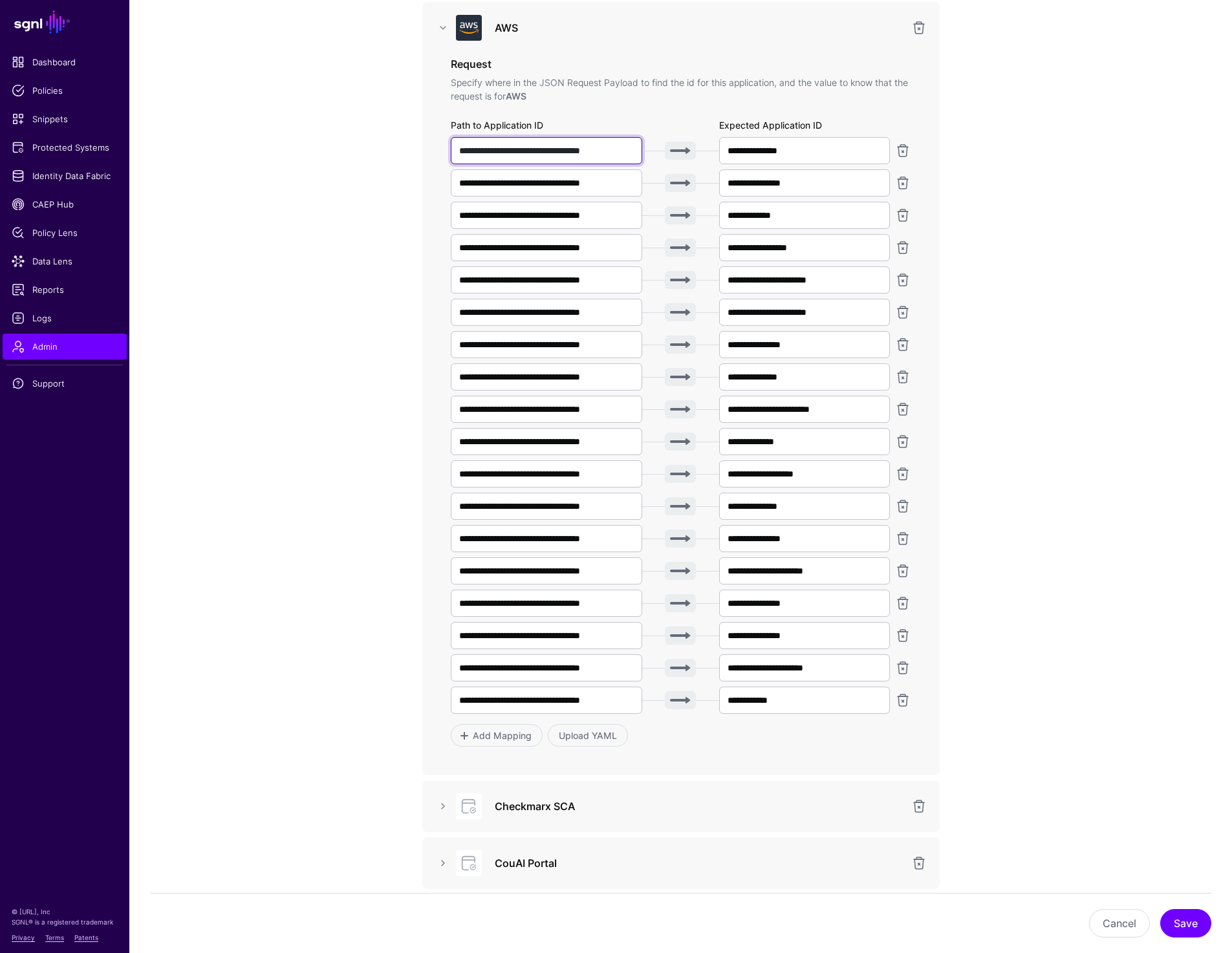
click at [481, 150] on input "**********" at bounding box center [547, 150] width 192 height 27
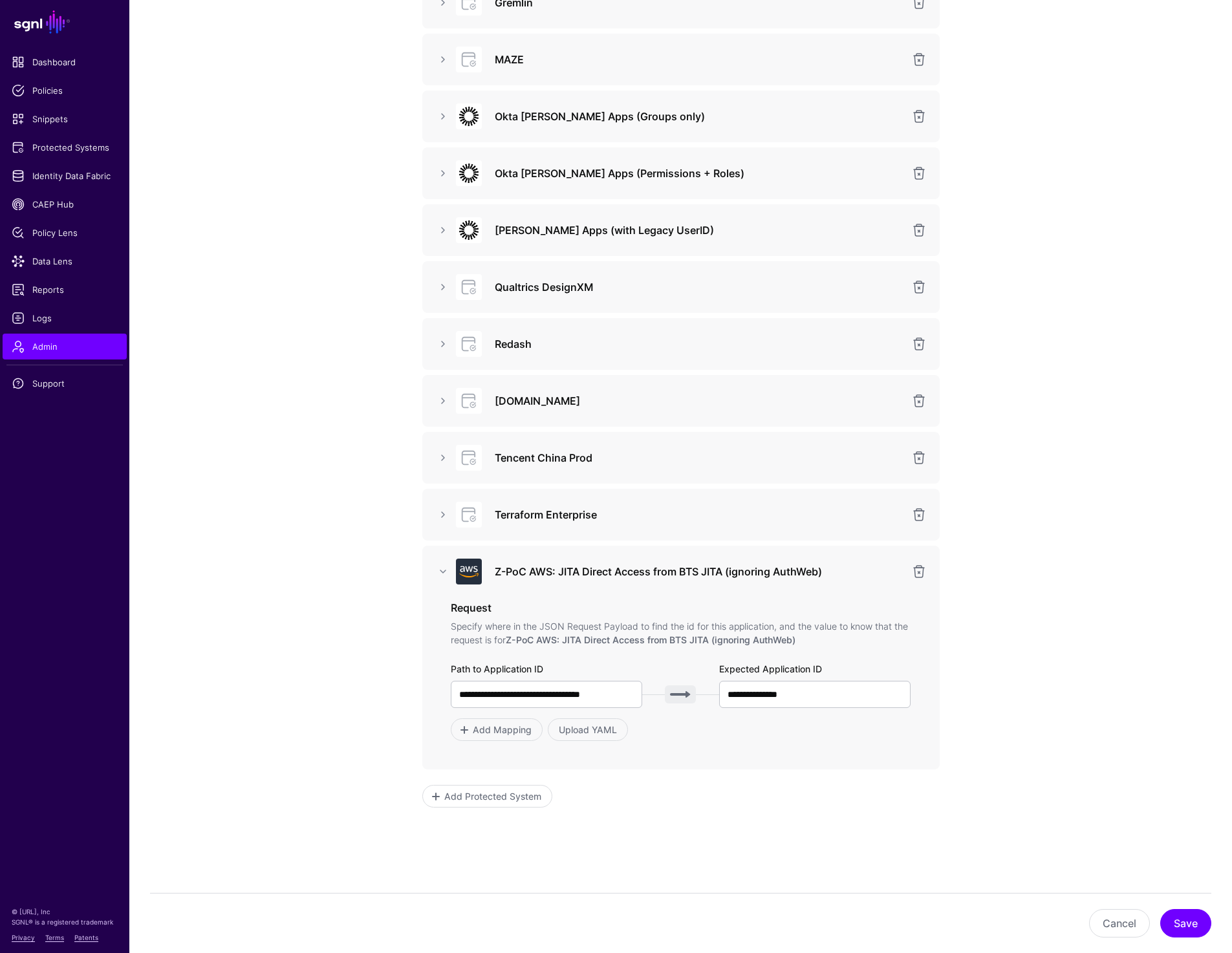
scroll to position [1451, 0]
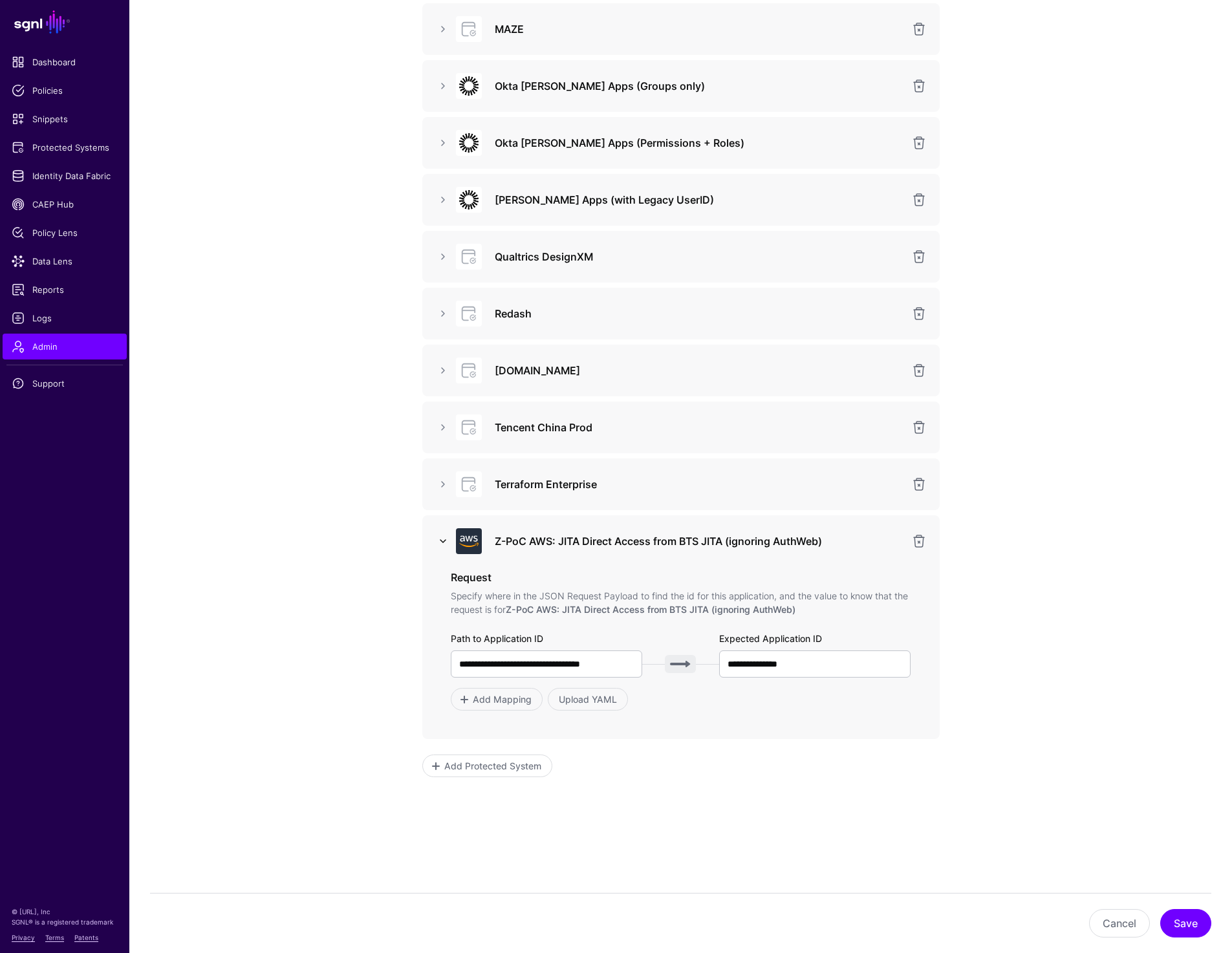
click at [441, 537] on link at bounding box center [442, 541] width 15 height 15
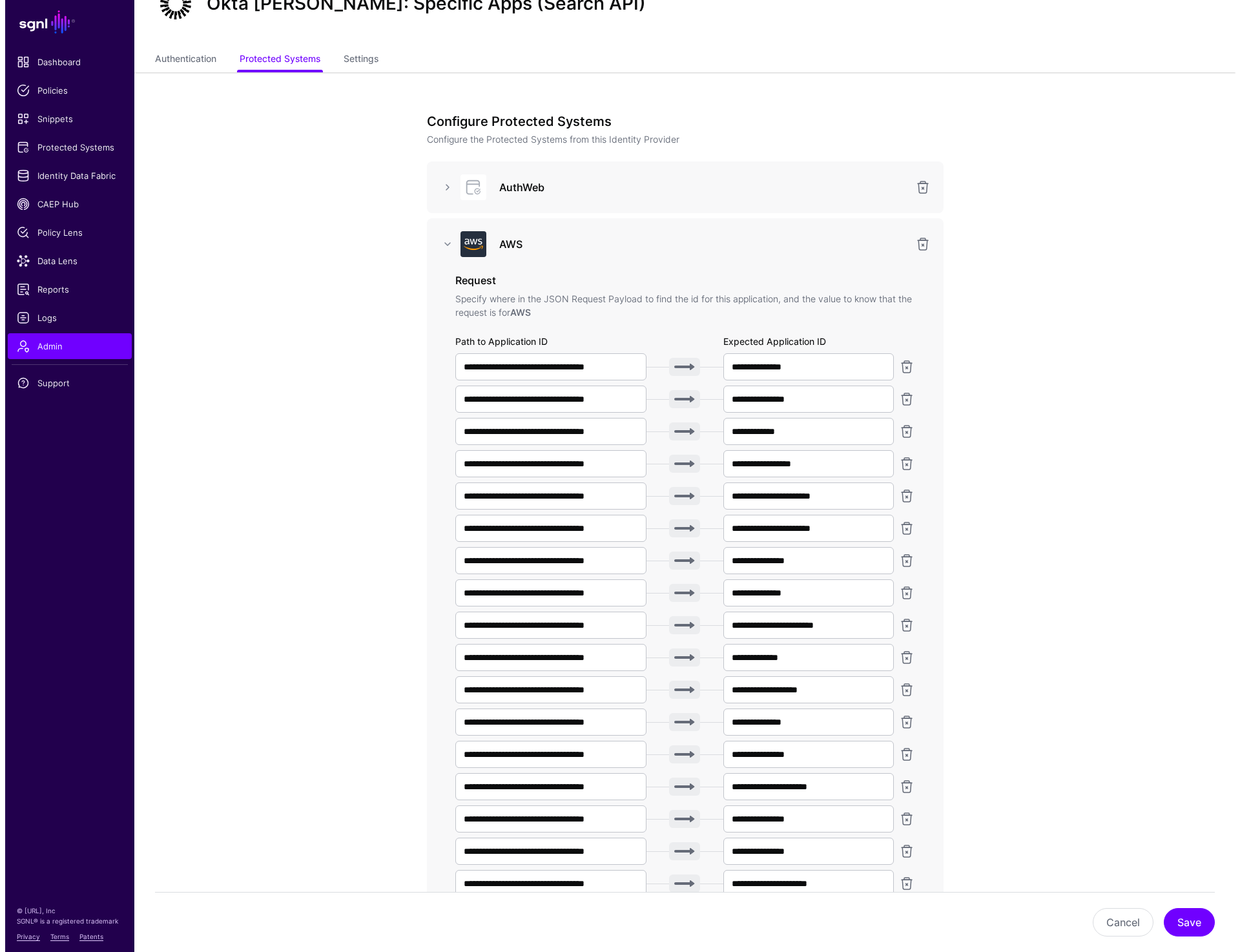
scroll to position [0, 0]
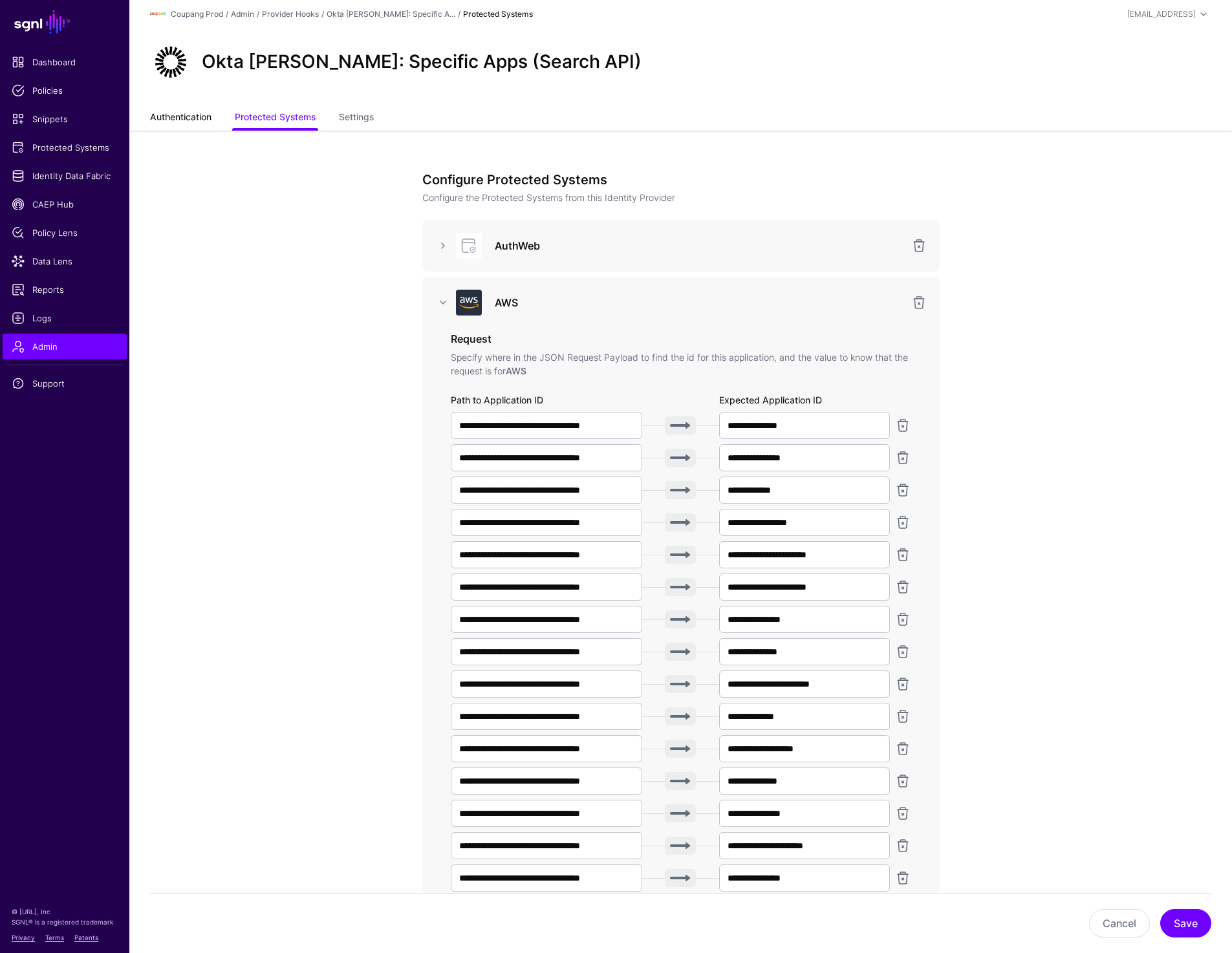
click at [189, 117] on link "Authentication" at bounding box center [181, 118] width 61 height 25
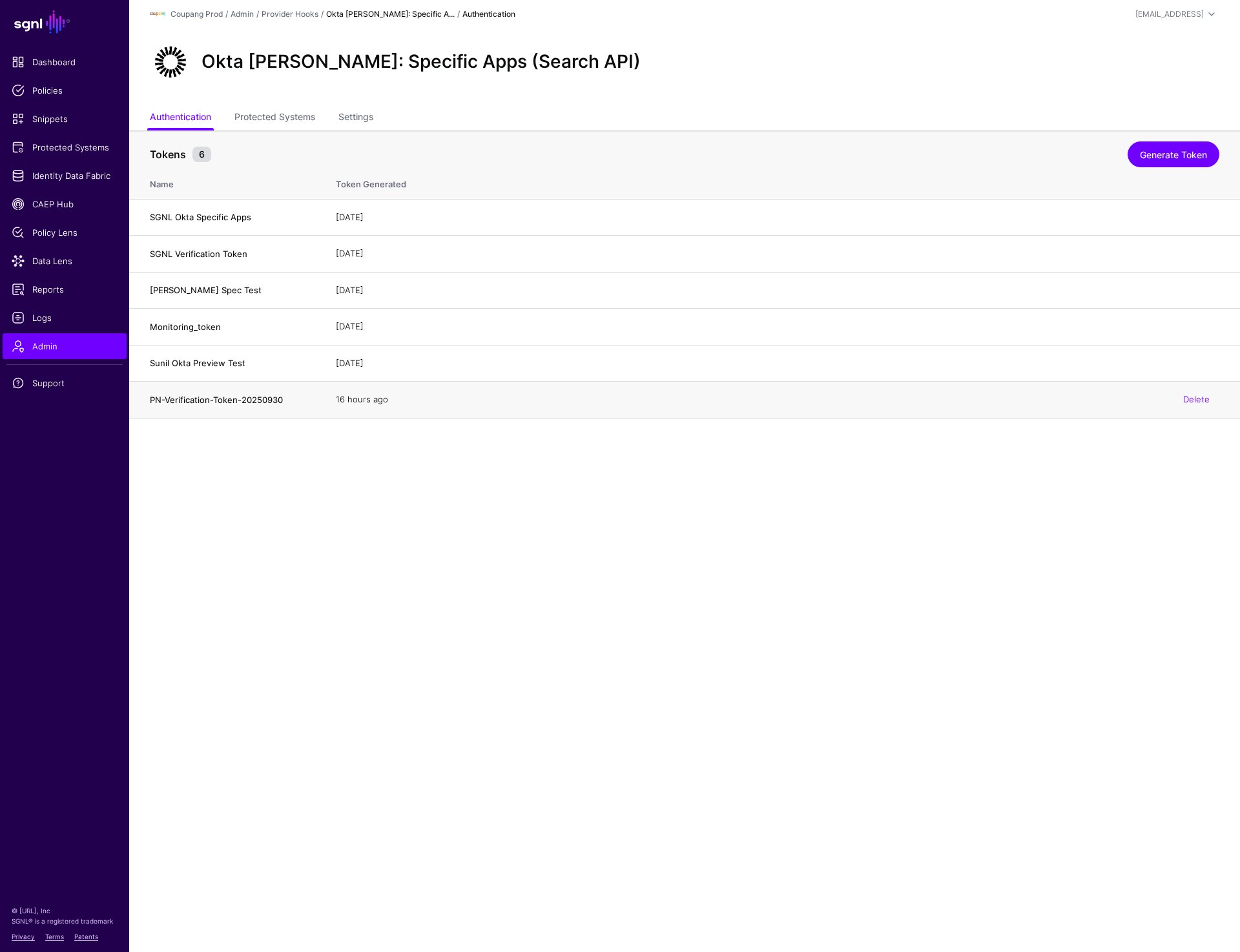
click at [148, 394] on td "PN-Verification-Token-20250930" at bounding box center [226, 400] width 194 height 37
drag, startPoint x: 148, startPoint y: 398, endPoint x: 298, endPoint y: 398, distance: 150.0
click at [298, 398] on td "PN-Verification-Token-20250930" at bounding box center [226, 400] width 194 height 37
copy h4 "PN-Verification-Token-20250930"
click at [1185, 155] on link "Generate Token" at bounding box center [1174, 154] width 92 height 26
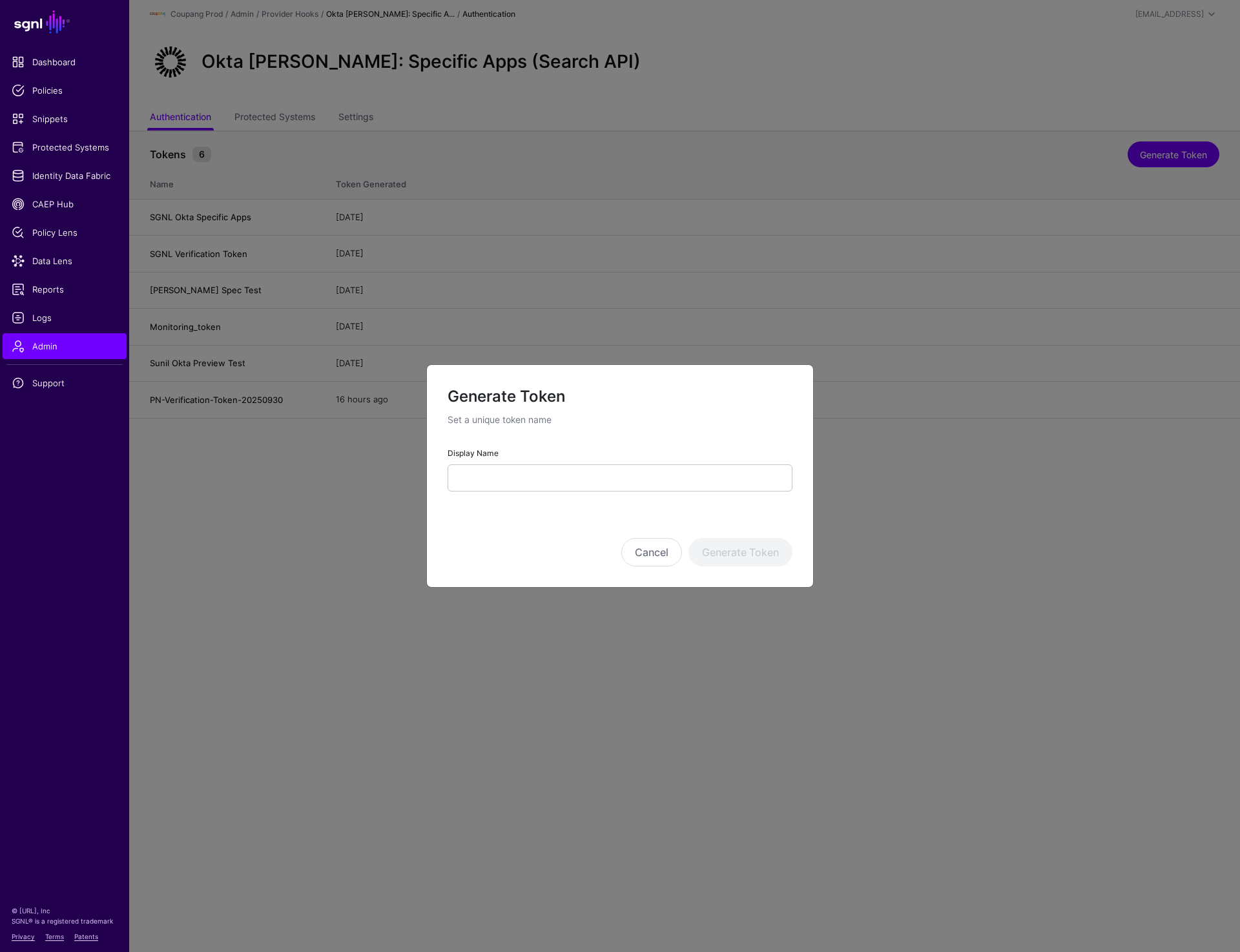
click at [489, 493] on form "Generate Token Set a unique token name Display Name Cancel Generate Token" at bounding box center [620, 476] width 345 height 181
click at [489, 487] on input "Display Name" at bounding box center [620, 477] width 345 height 27
paste input "**********"
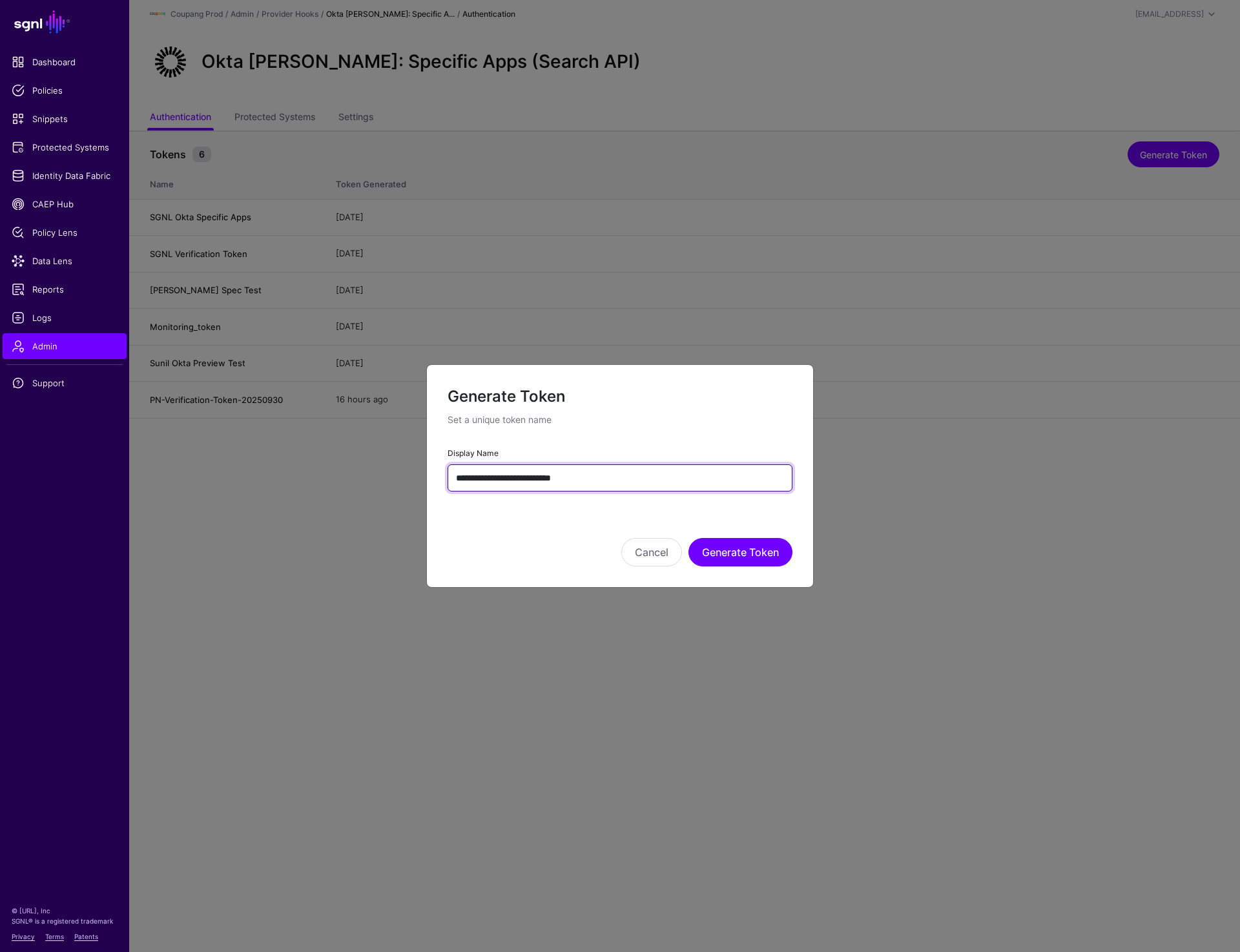
type input "**********"
click at [756, 549] on button "Generate Token" at bounding box center [741, 552] width 104 height 28
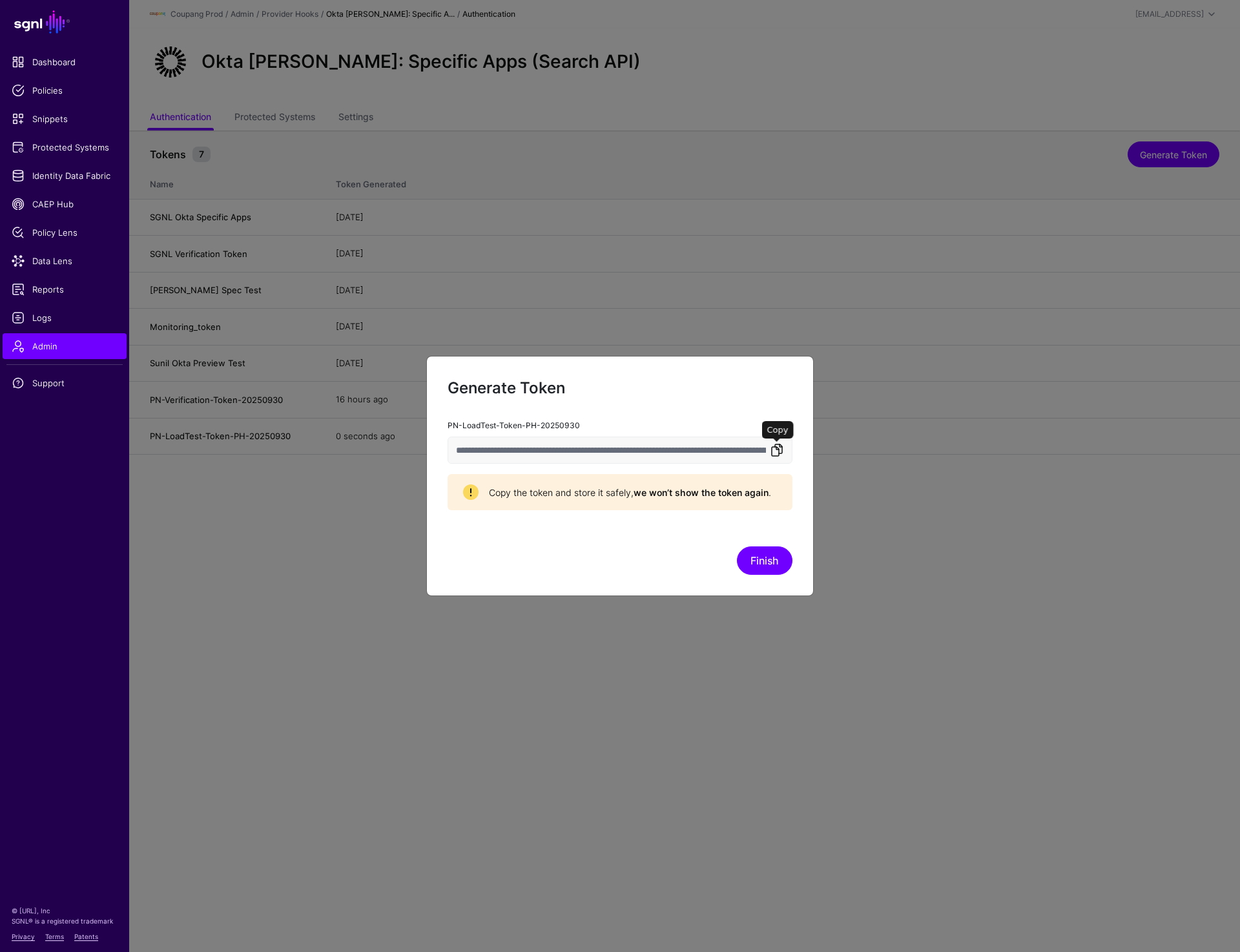
click at [775, 453] on link at bounding box center [776, 450] width 15 height 15
click at [765, 562] on button "Finish" at bounding box center [765, 561] width 55 height 28
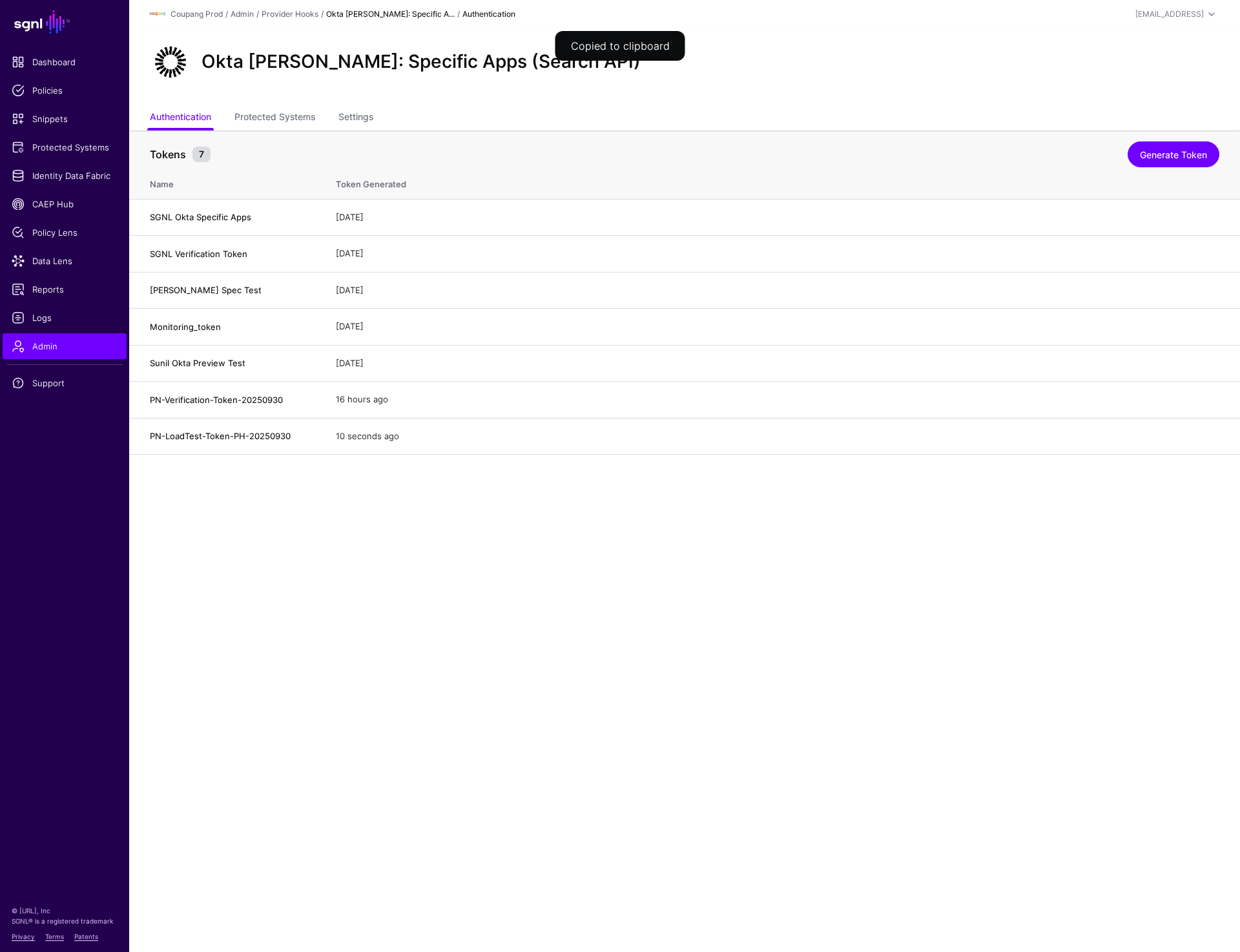
click at [206, 70] on h2 "Okta SAML: Specific Apps (Search API)" at bounding box center [421, 62] width 440 height 22
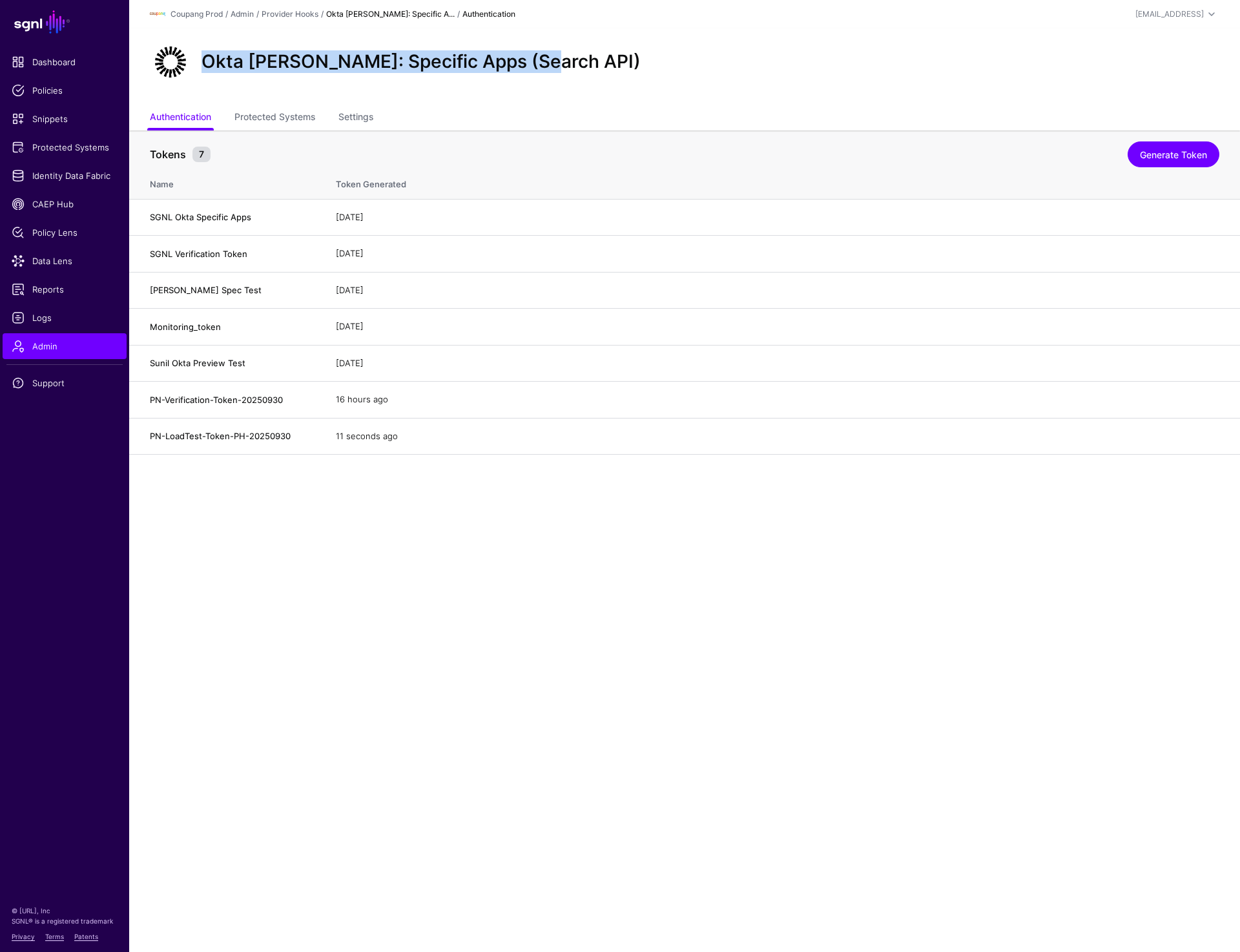
drag, startPoint x: 205, startPoint y: 63, endPoint x: 545, endPoint y: 63, distance: 340.0
click at [545, 63] on div "Okta SAML: Specific Apps (Search API)" at bounding box center [421, 62] width 450 height 22
copy h2 "Okta SAML: Specific Apps (Search API)"
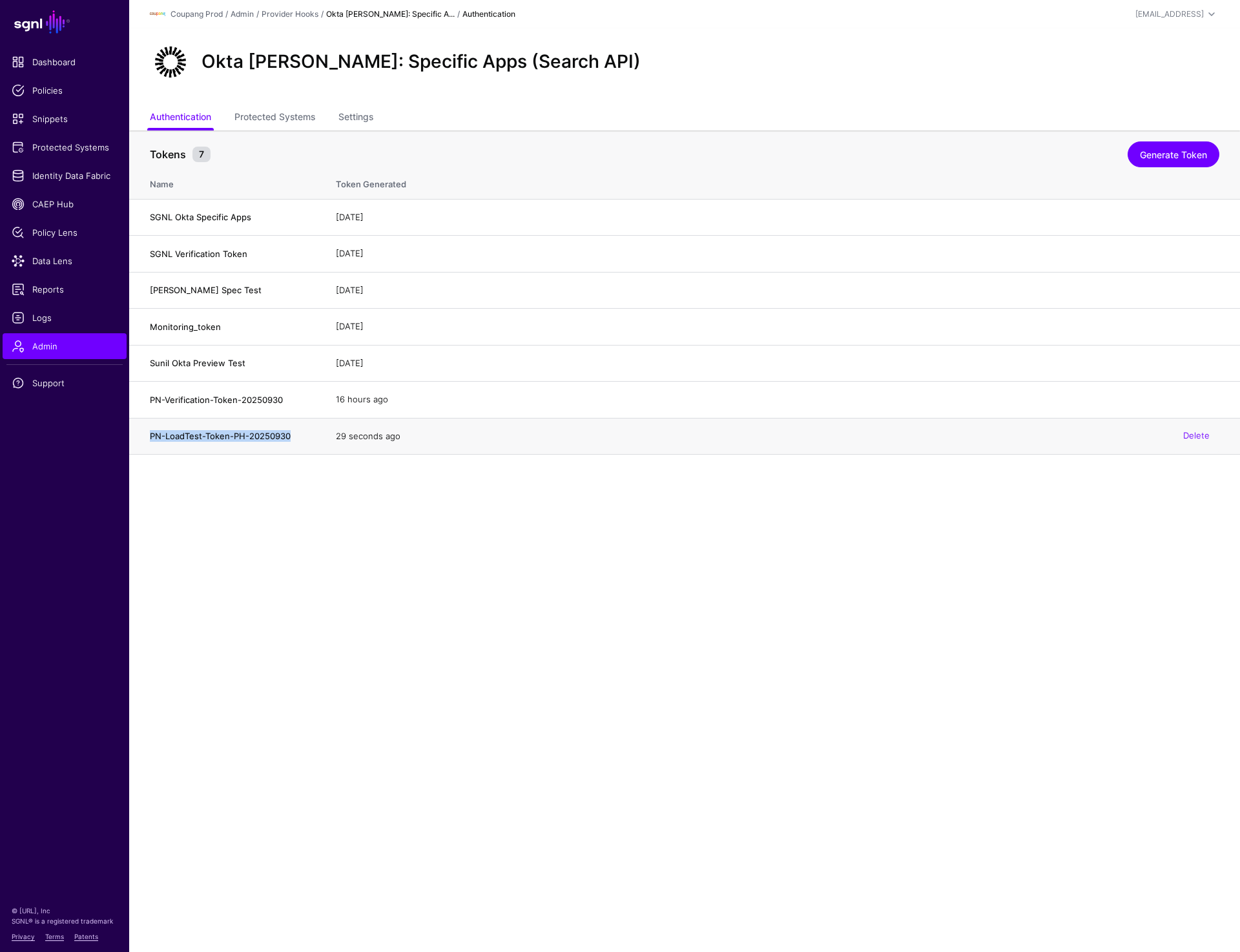
drag, startPoint x: 150, startPoint y: 434, endPoint x: 298, endPoint y: 434, distance: 148.0
click at [298, 434] on h4 "PN-LoadTest-Token-PH-20250930" at bounding box center [230, 436] width 160 height 12
copy h4 "PN-LoadTest-Token-PH-20250930"
click at [631, 637] on main "SGNL Dashboard Policies Snippets Protected Systems Identity Data Fabric CAEP Hu…" at bounding box center [620, 476] width 1240 height 952
click at [55, 145] on span "Protected Systems" at bounding box center [64, 147] width 106 height 13
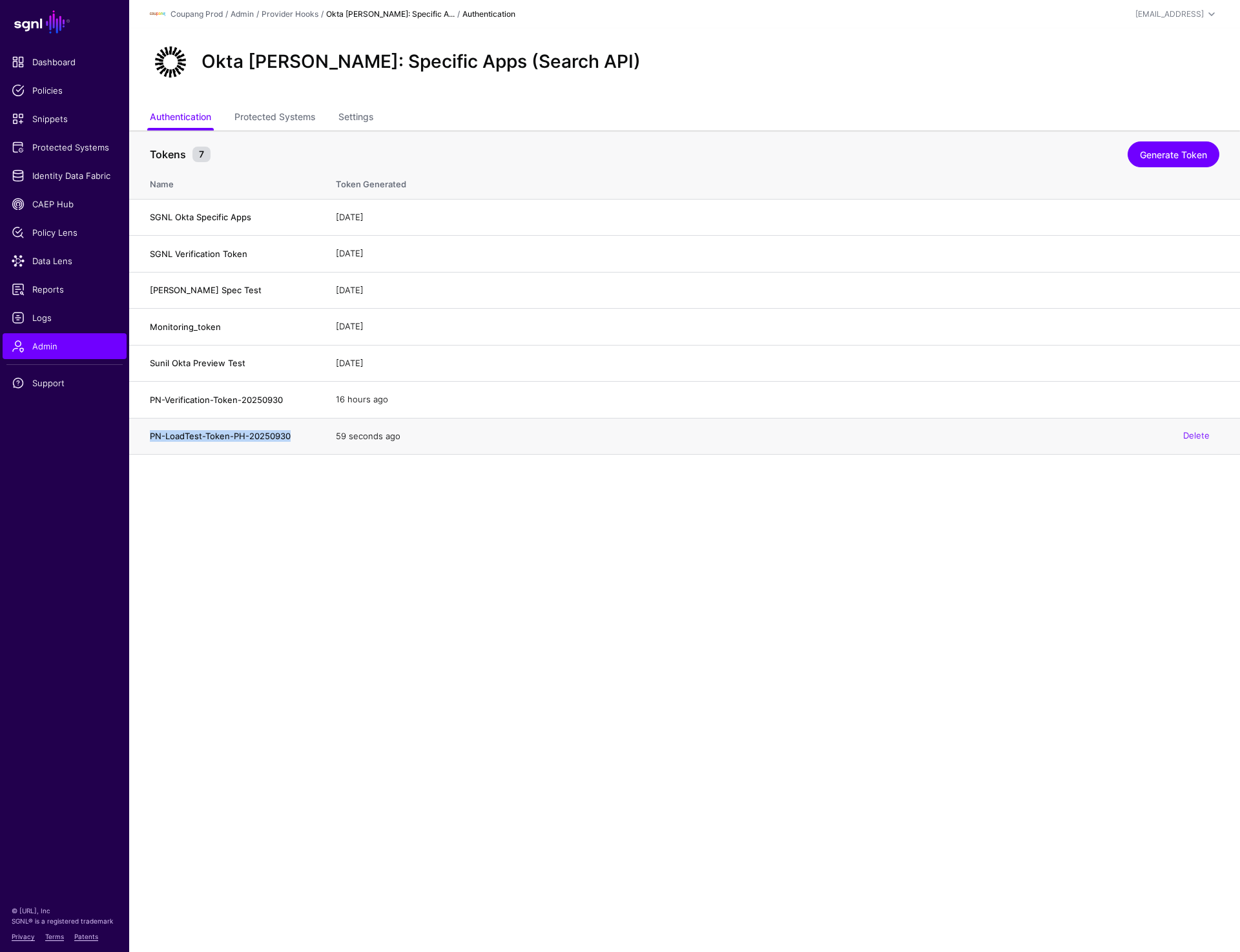
drag, startPoint x: 147, startPoint y: 434, endPoint x: 292, endPoint y: 434, distance: 145.0
click at [292, 434] on td "PN-LoadTest-Token-PH-20250930" at bounding box center [226, 436] width 194 height 37
copy h4 "PN-LoadTest-Token-PH-20250930"
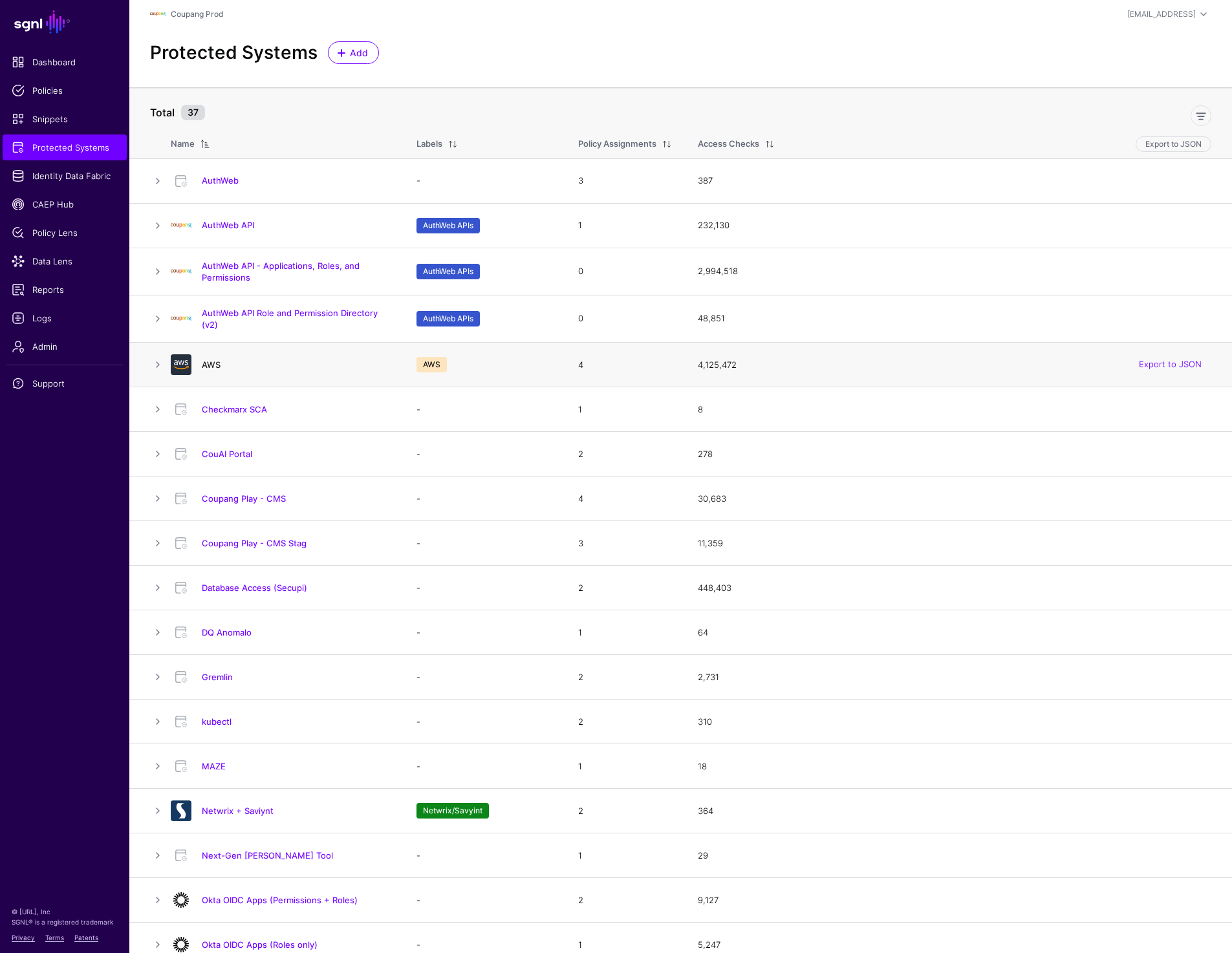
click at [215, 367] on link "AWS" at bounding box center [211, 365] width 19 height 10
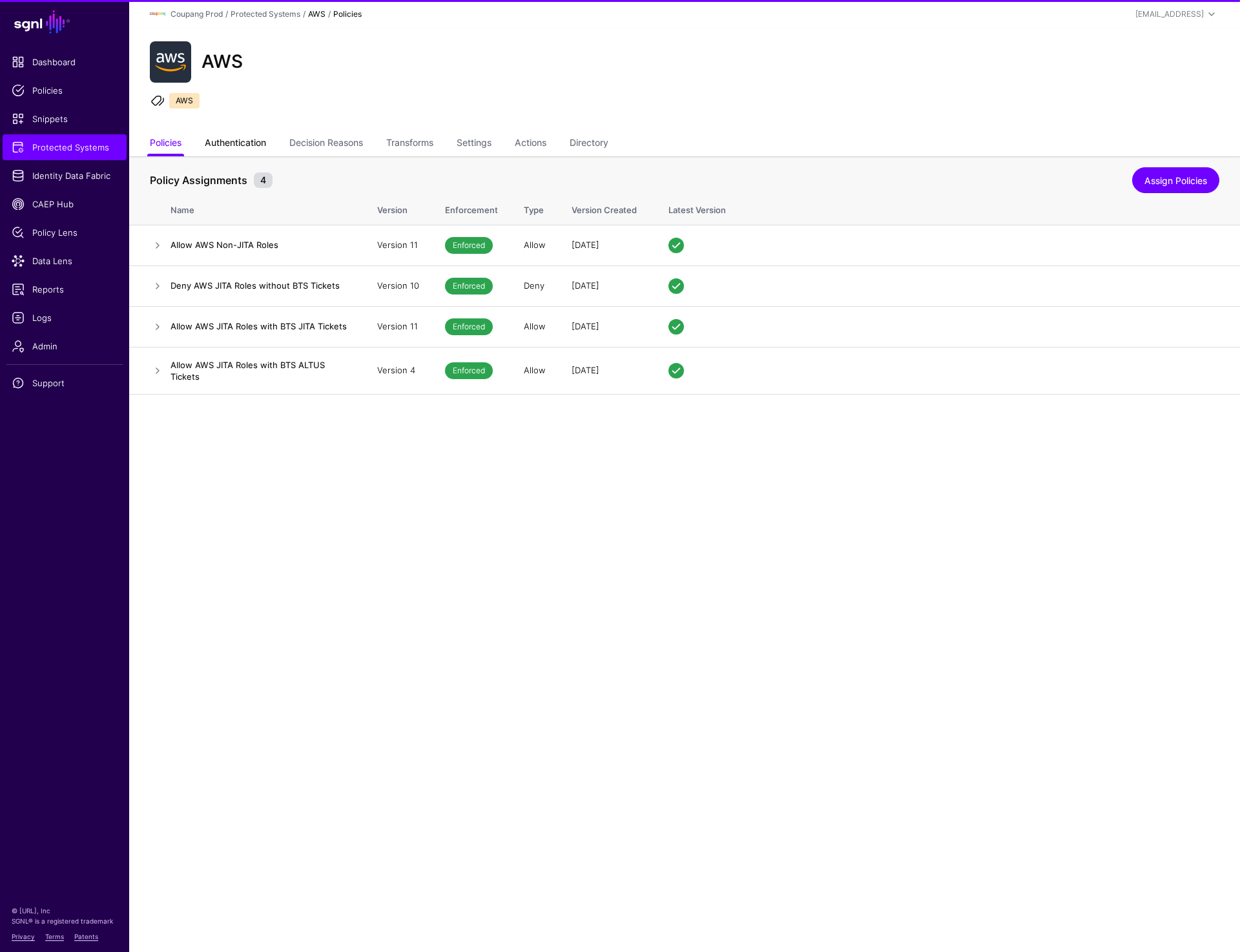
click at [230, 148] on link "Authentication" at bounding box center [235, 144] width 61 height 25
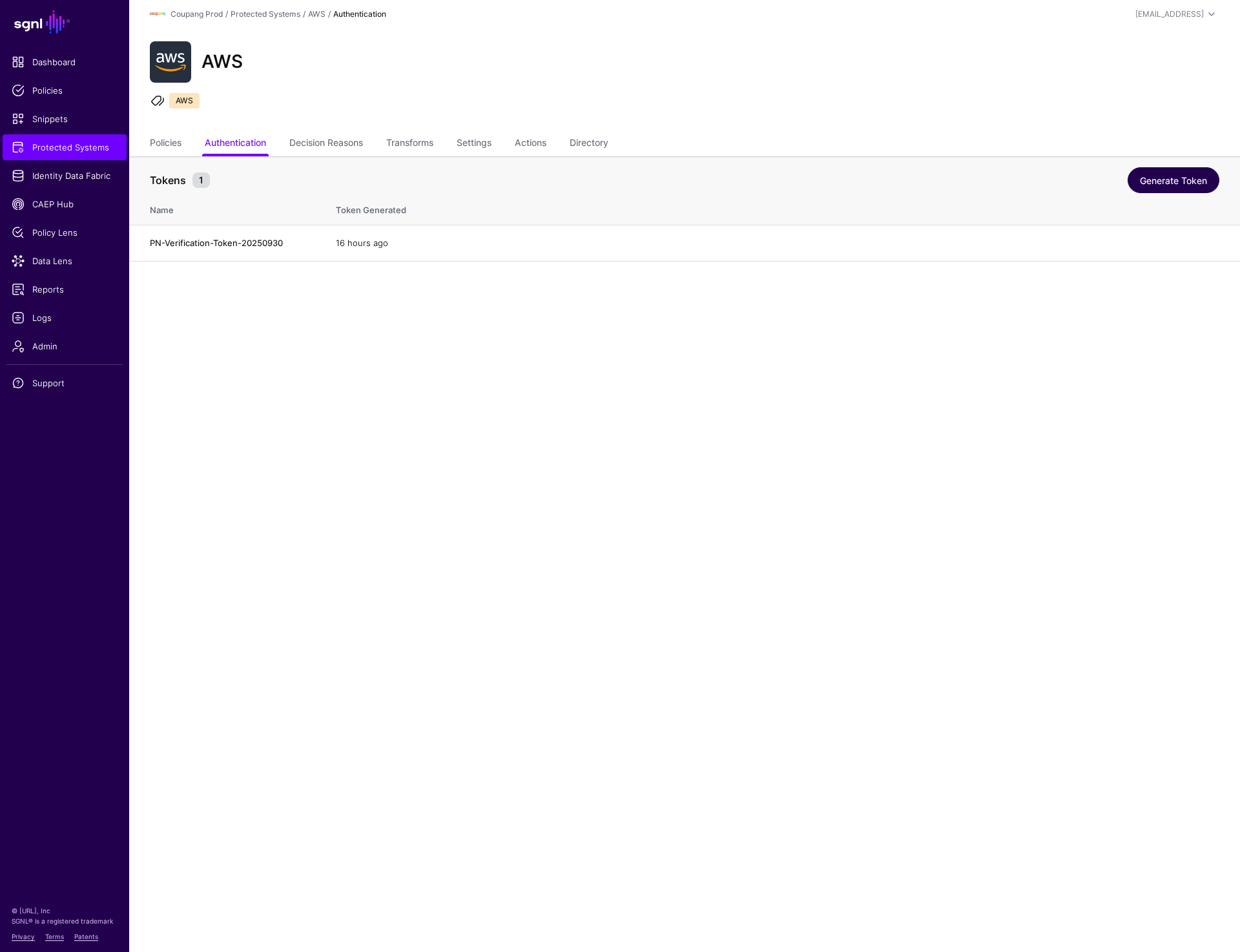
click at [1189, 184] on link "Generate Token" at bounding box center [1174, 180] width 92 height 26
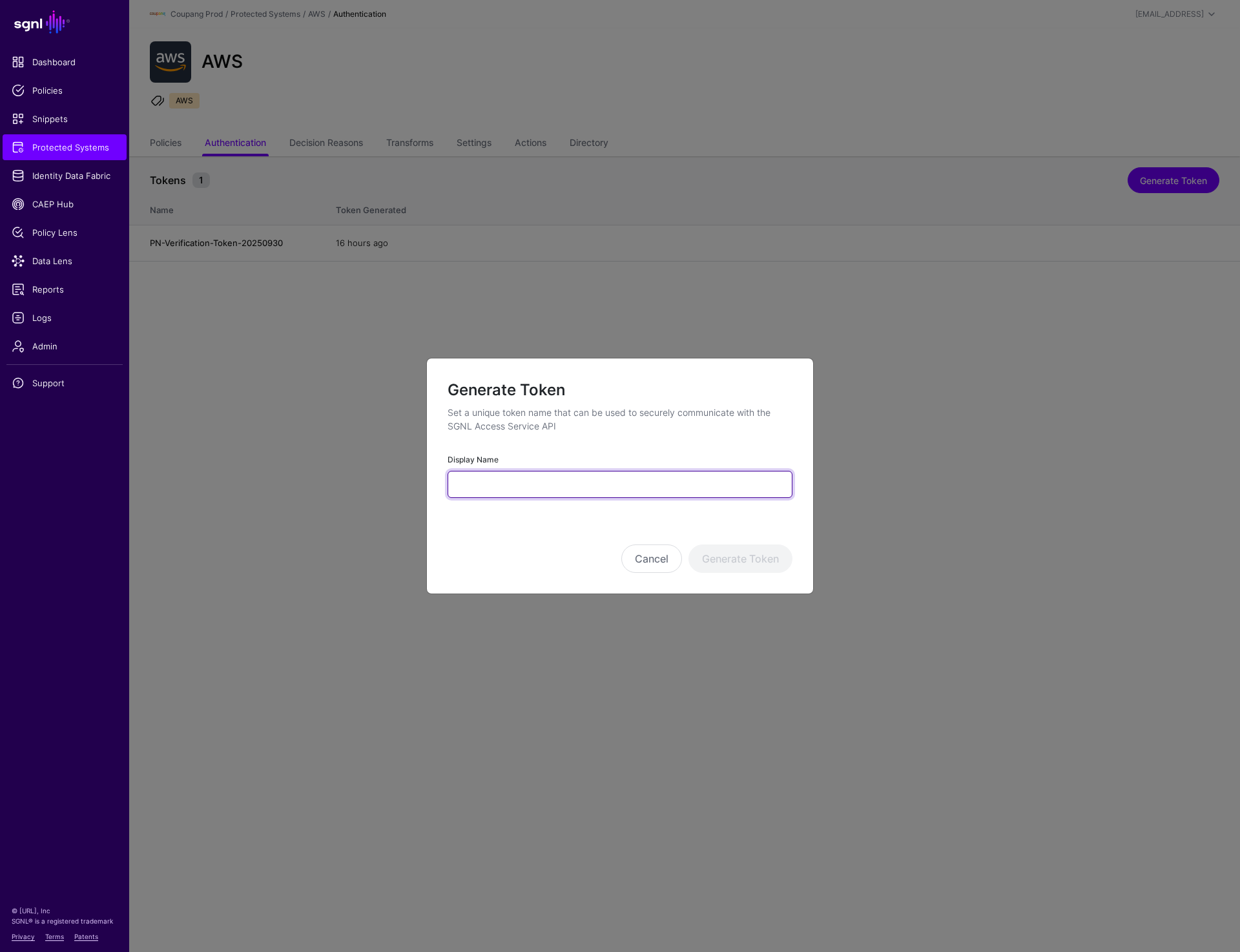
click at [533, 494] on input "Display Name" at bounding box center [620, 484] width 345 height 27
paste input "**********"
type input "**********"
click at [756, 559] on button "Generate Token" at bounding box center [741, 558] width 104 height 28
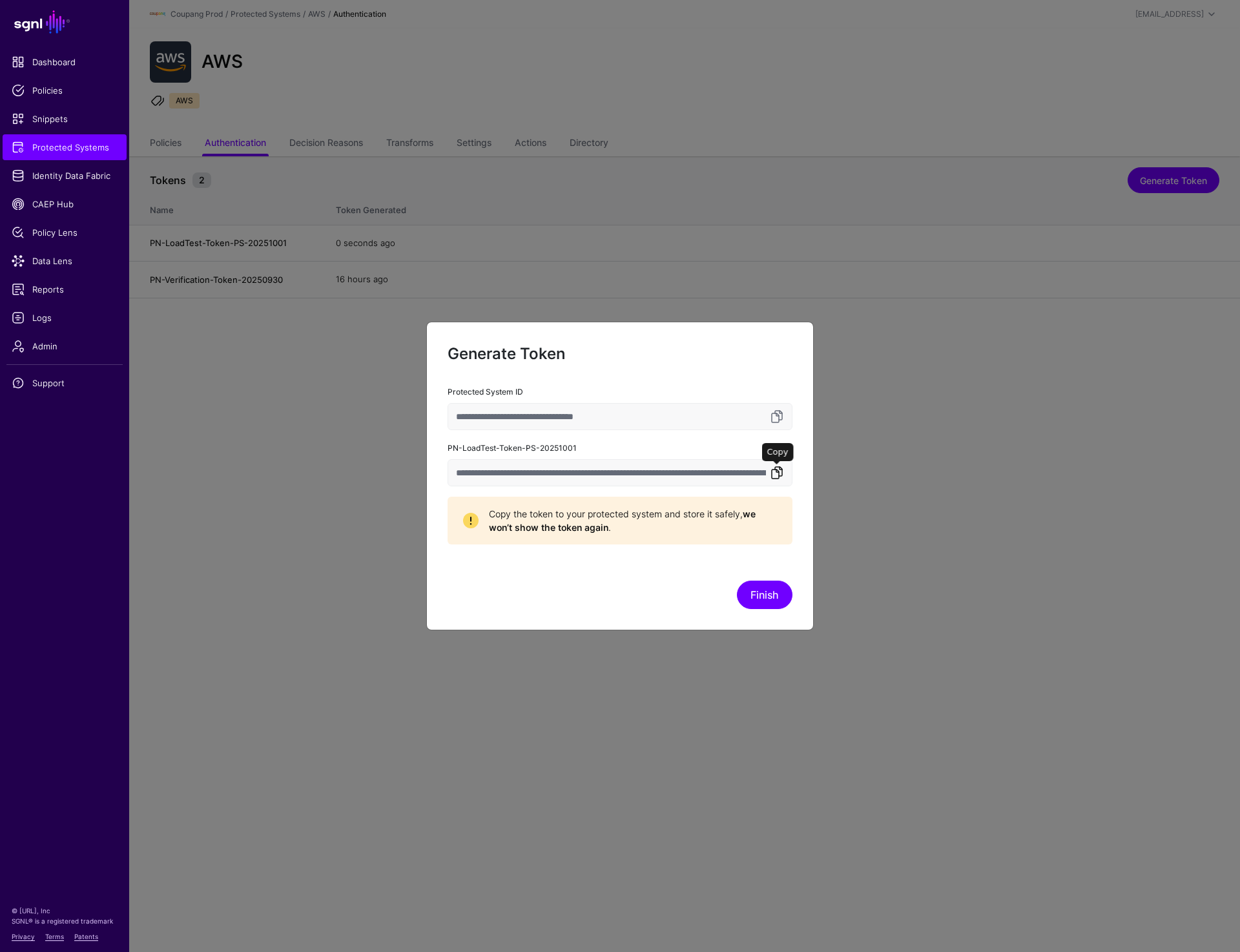
click at [775, 469] on link at bounding box center [776, 472] width 15 height 15
click at [756, 590] on button "Finish" at bounding box center [765, 595] width 55 height 28
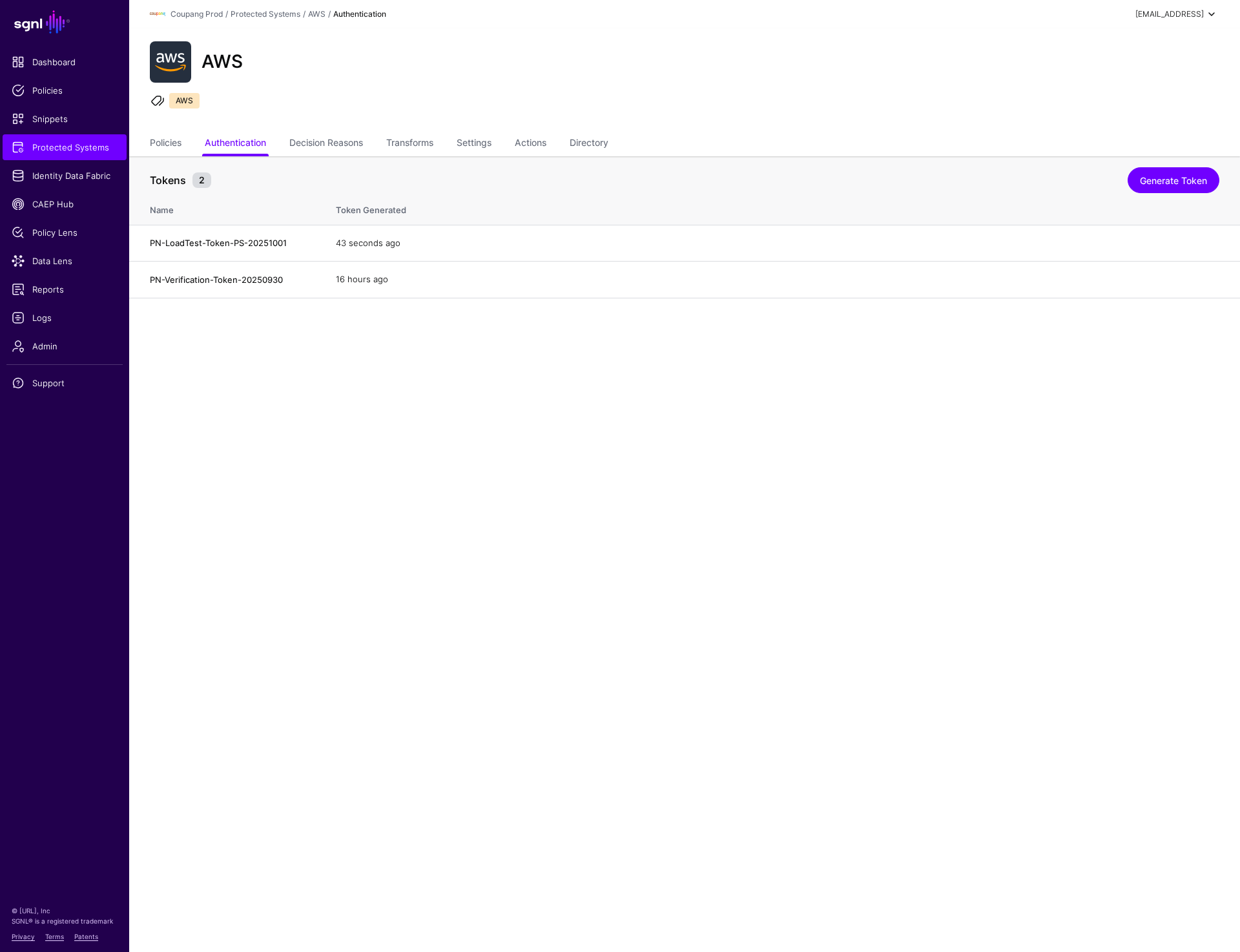
click at [1179, 14] on div "[EMAIL_ADDRESS]" at bounding box center [1170, 15] width 69 height 12
click at [1121, 109] on div "Log out" at bounding box center [1116, 112] width 32 height 12
